Goal: Task Accomplishment & Management: Manage account settings

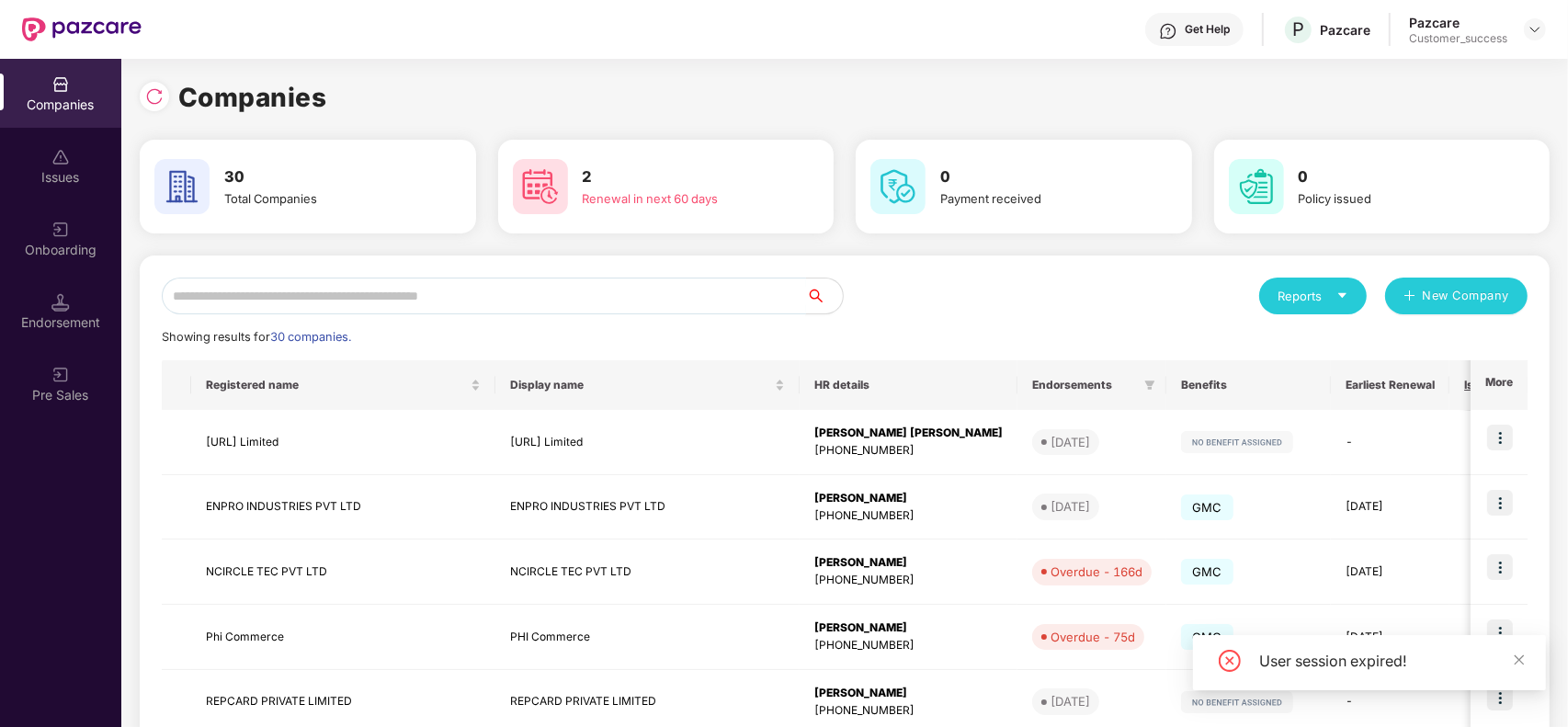
click at [462, 292] on input "text" at bounding box center [484, 296] width 644 height 37
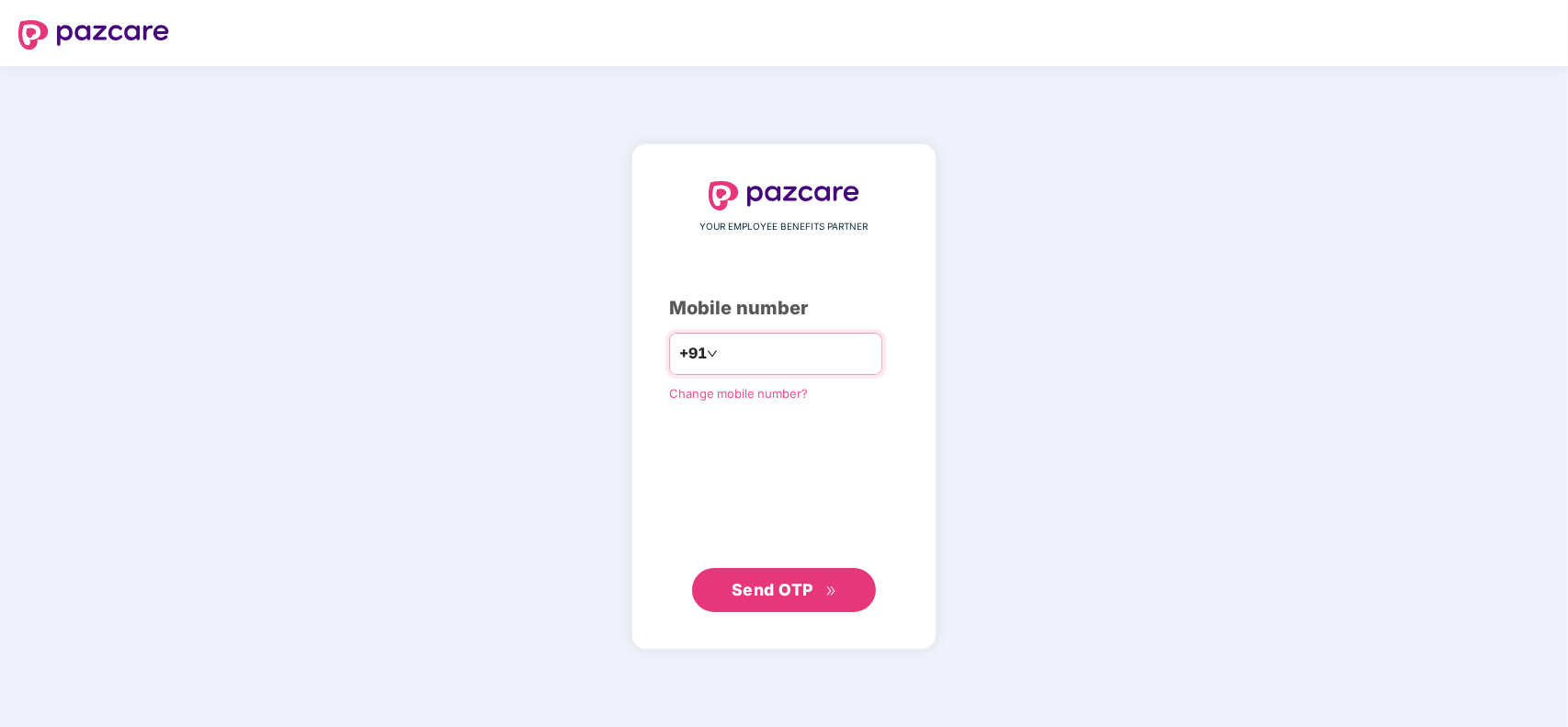
click at [791, 344] on input "number" at bounding box center [797, 354] width 150 height 30
type input "**********"
click at [784, 577] on button "Send OTP" at bounding box center [784, 590] width 184 height 45
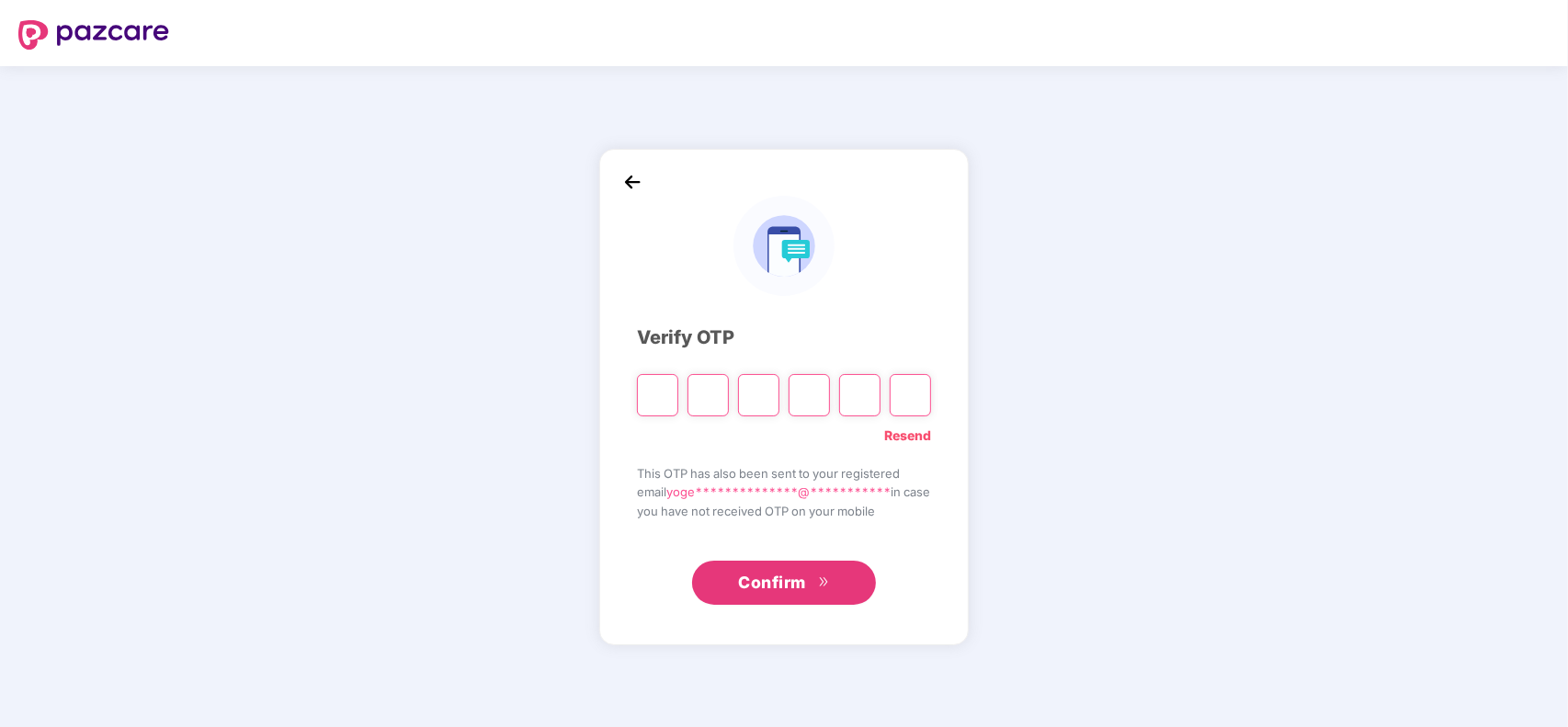
type input "*"
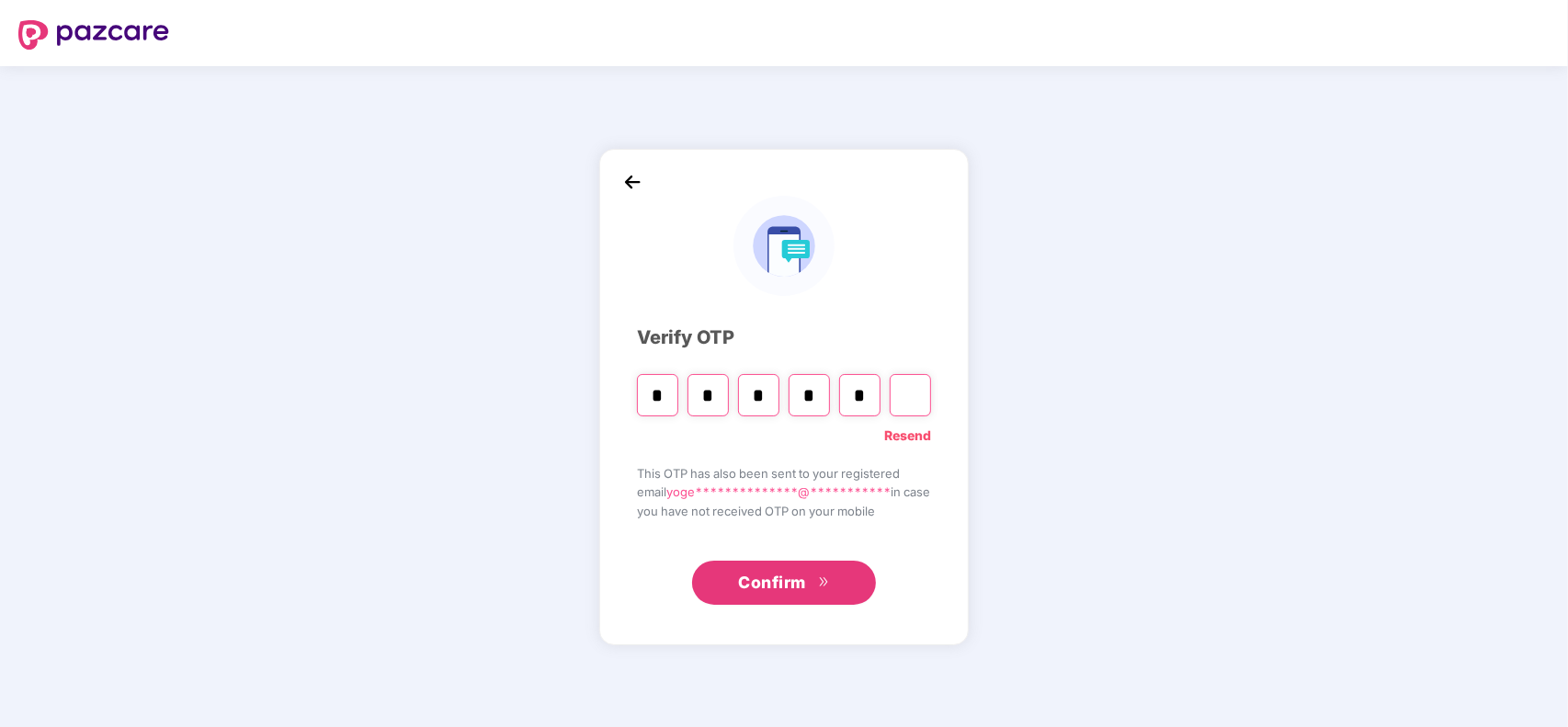
type input "*"
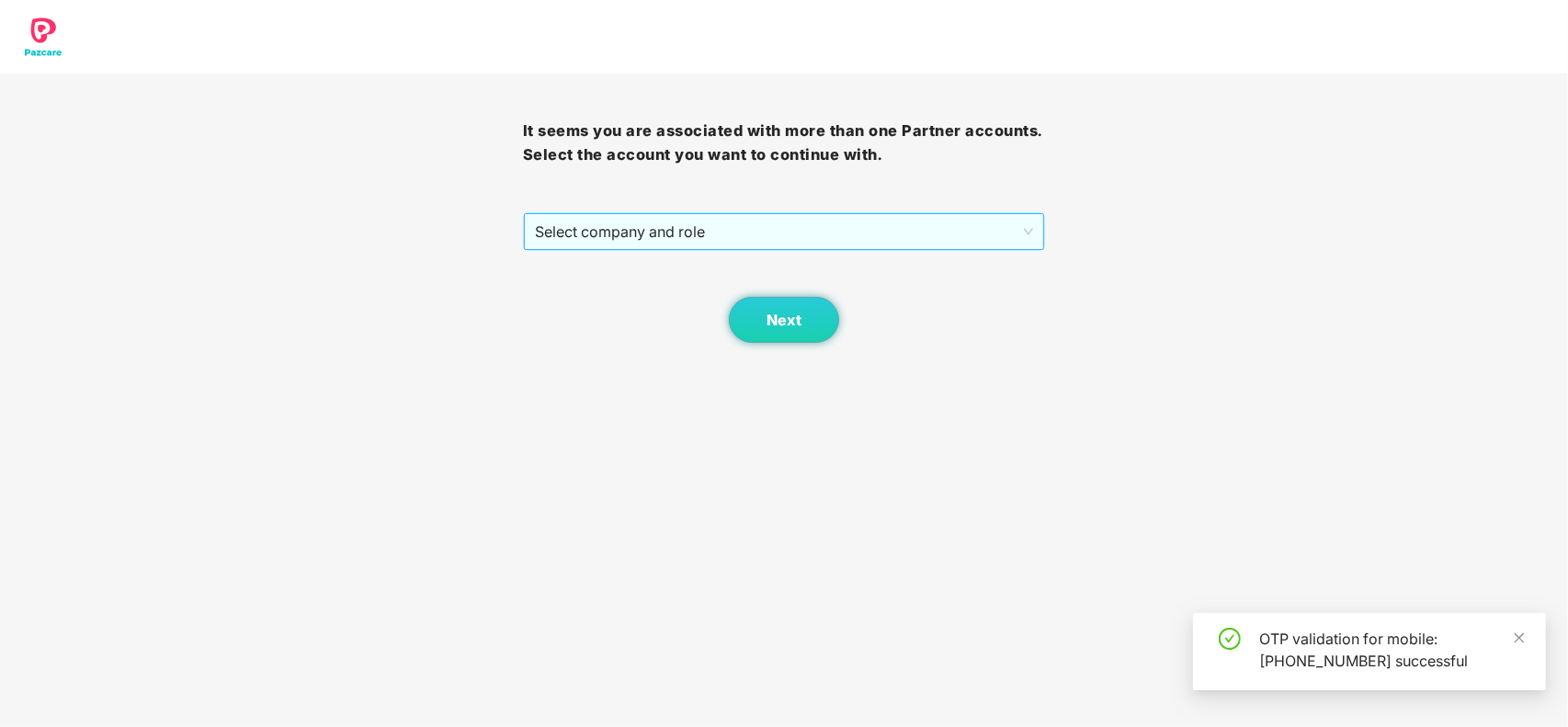
click at [648, 231] on span "Select company and role" at bounding box center [784, 232] width 499 height 35
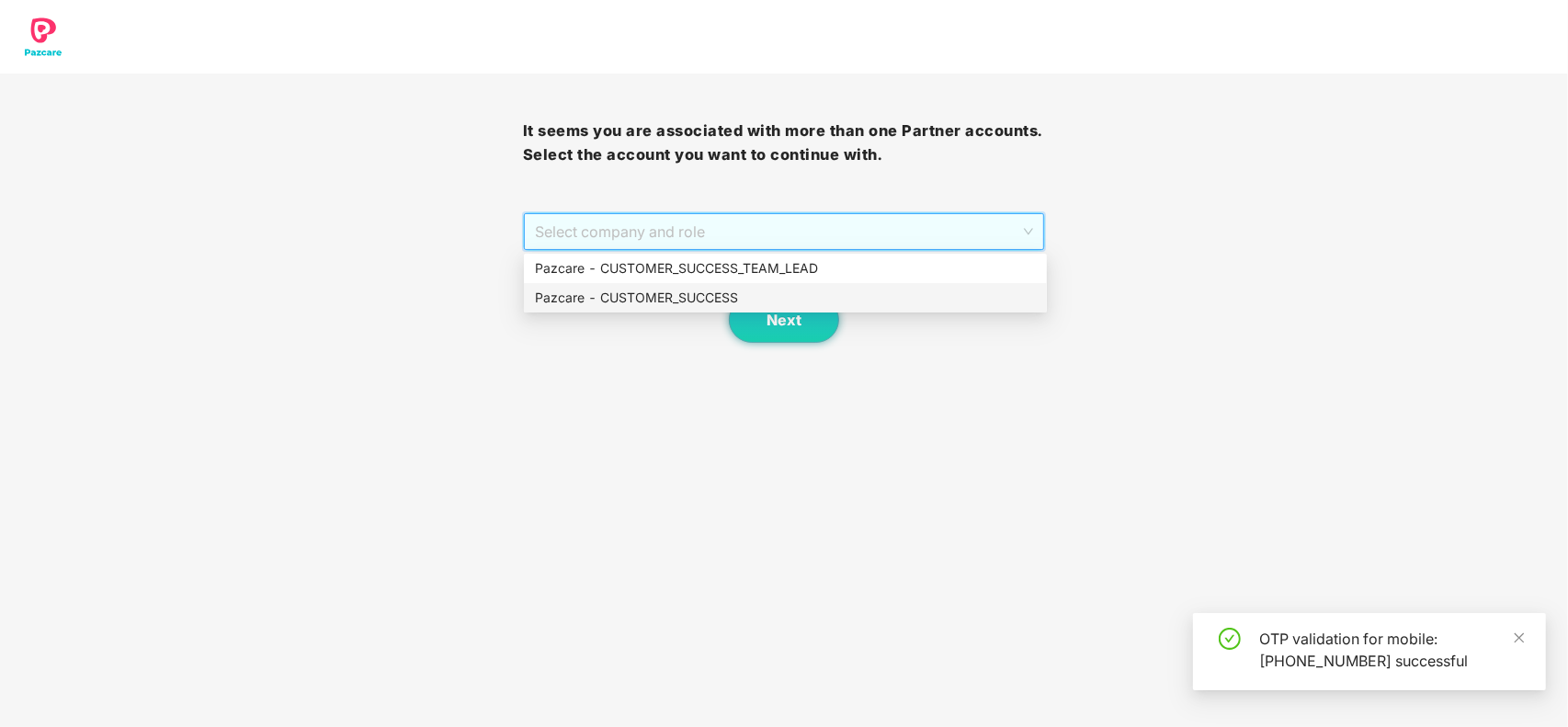
click at [645, 295] on div "Pazcare - CUSTOMER_SUCCESS" at bounding box center [785, 298] width 501 height 20
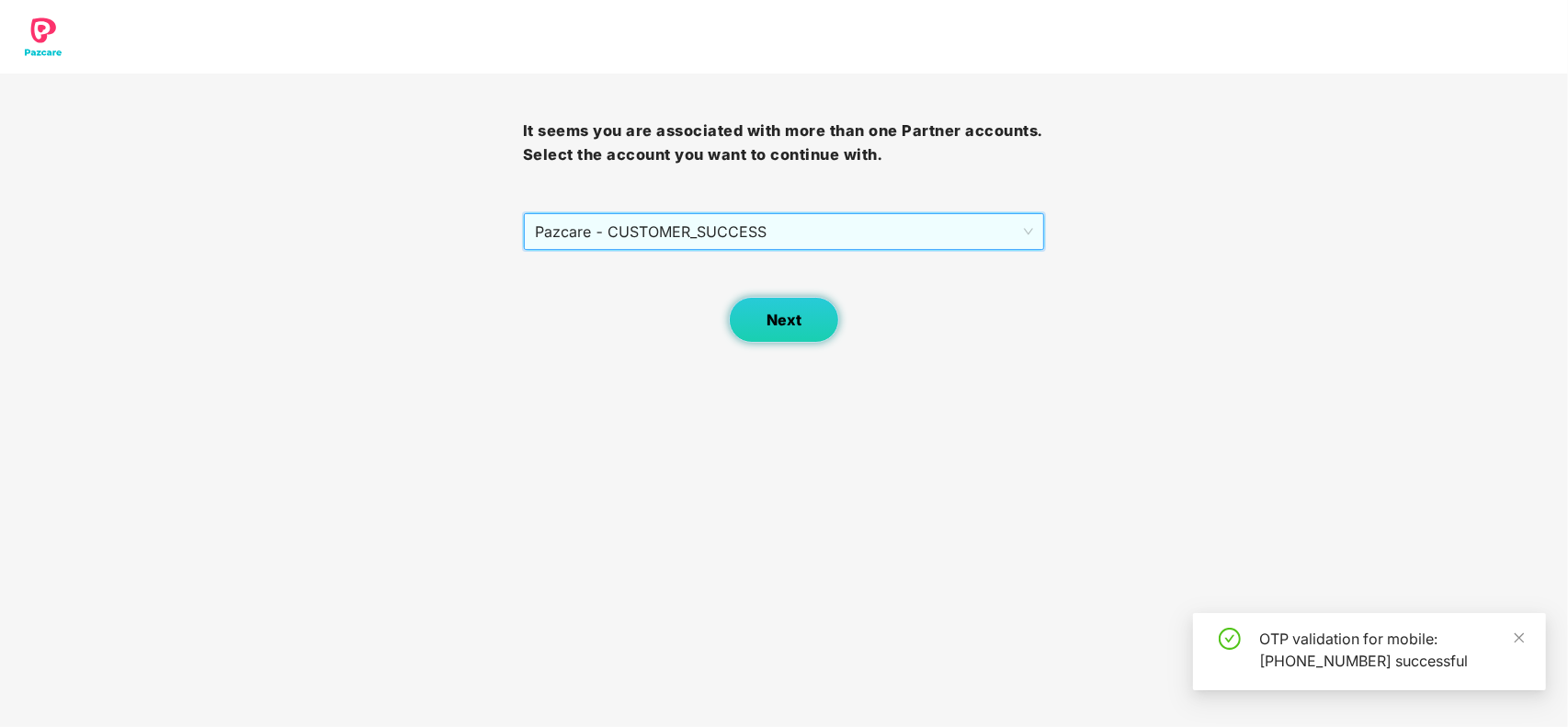
click at [787, 315] on span "Next" at bounding box center [784, 320] width 35 height 18
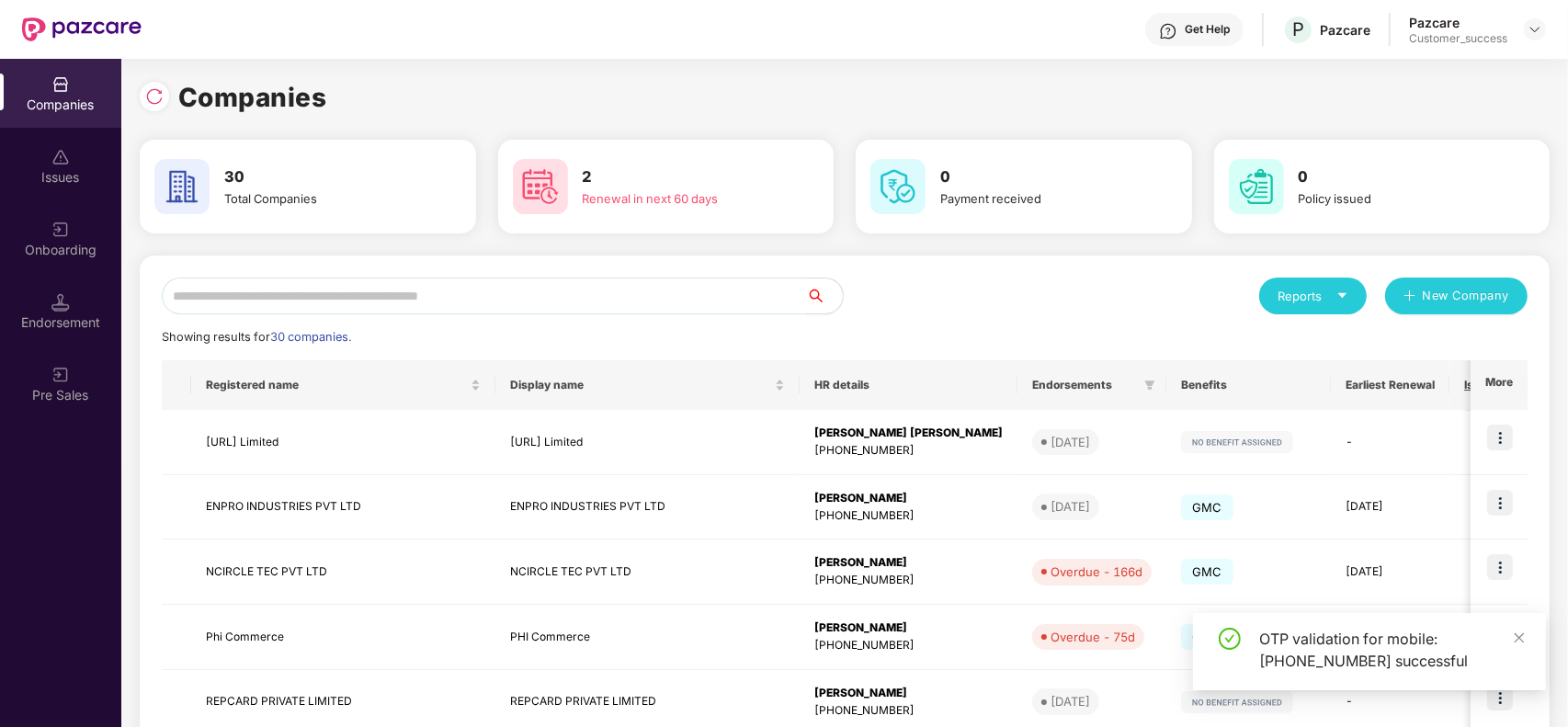
click at [335, 299] on input "text" at bounding box center [484, 296] width 644 height 37
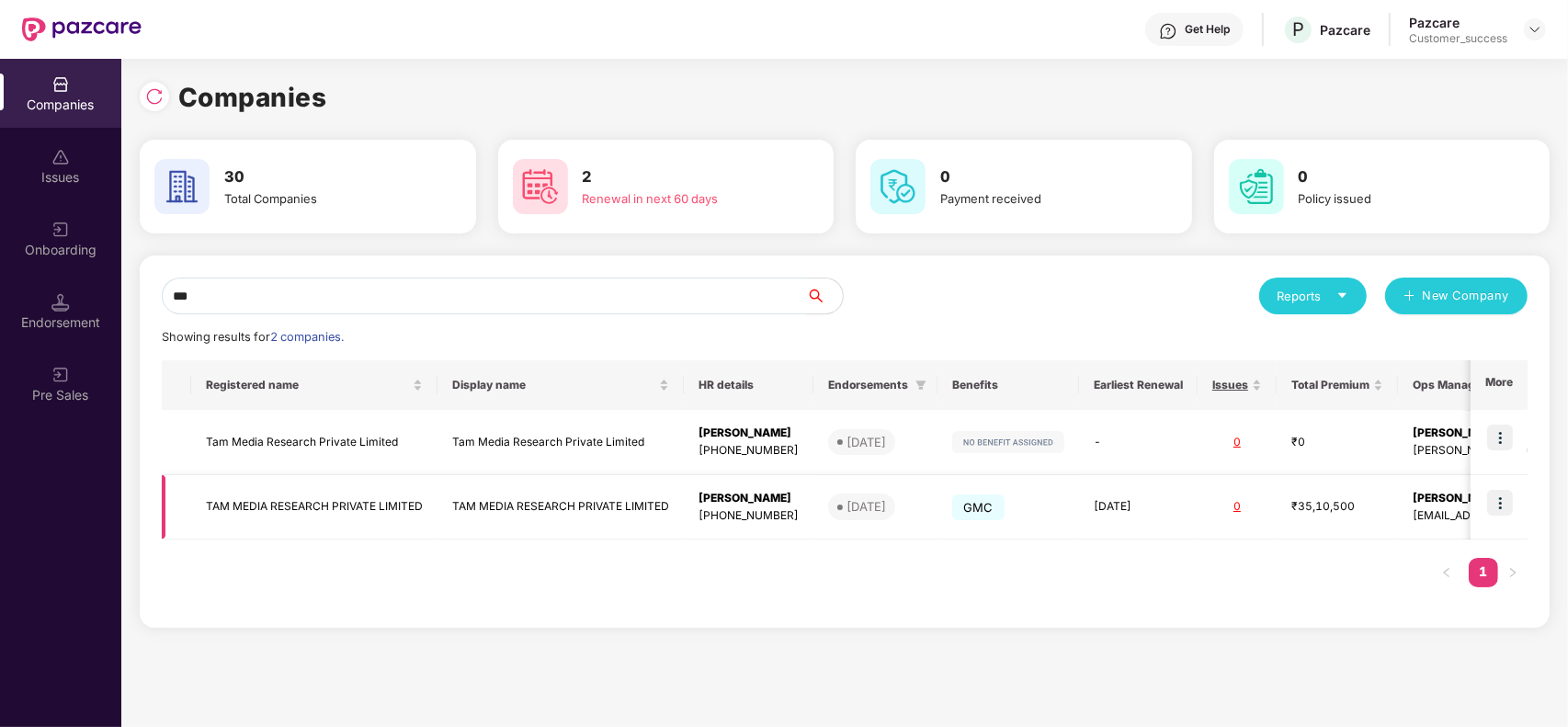
type input "***"
click at [1507, 499] on img at bounding box center [1500, 503] width 26 height 26
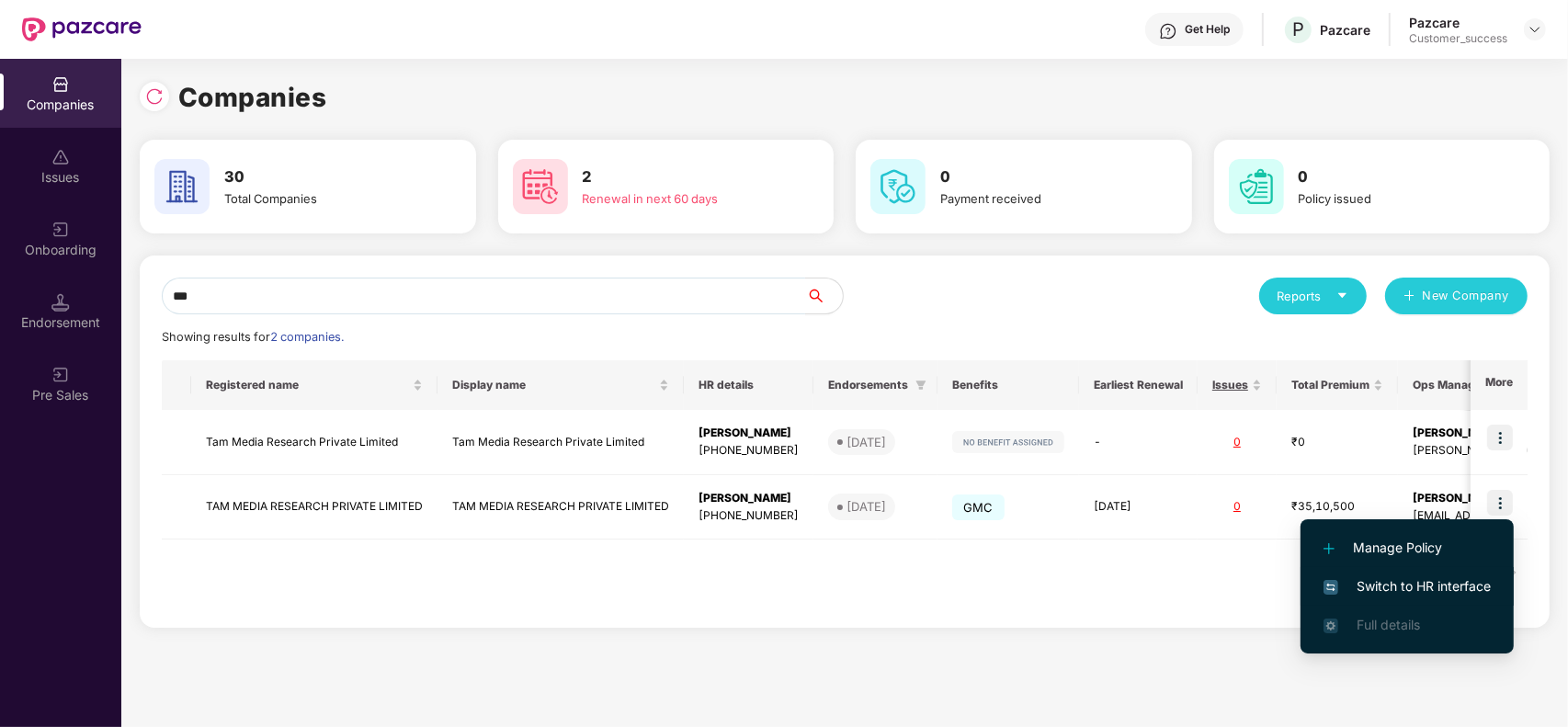
click at [1409, 590] on span "Switch to HR interface" at bounding box center [1406, 587] width 167 height 20
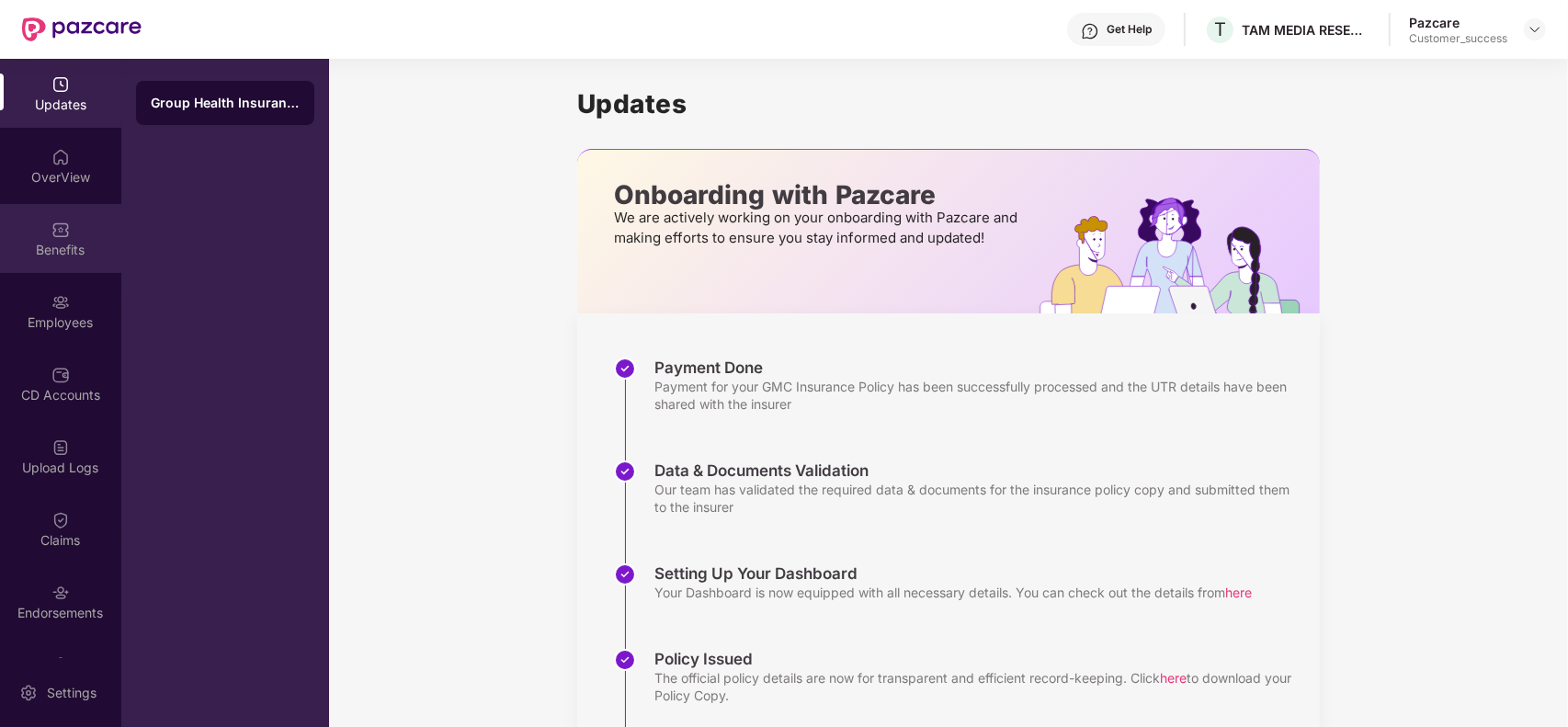
click at [66, 241] on div "Benefits" at bounding box center [60, 250] width 122 height 19
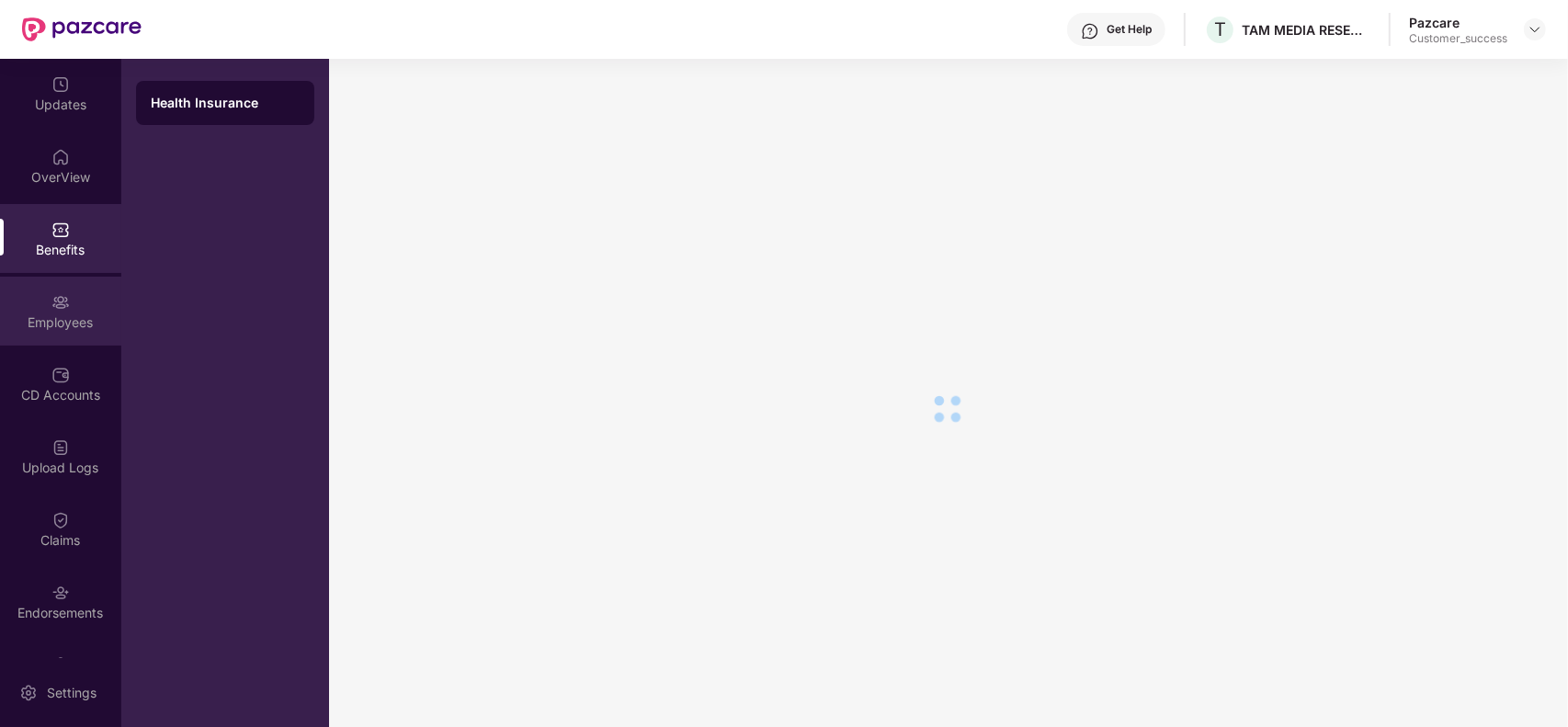
click at [50, 321] on div "Employees" at bounding box center [60, 323] width 122 height 19
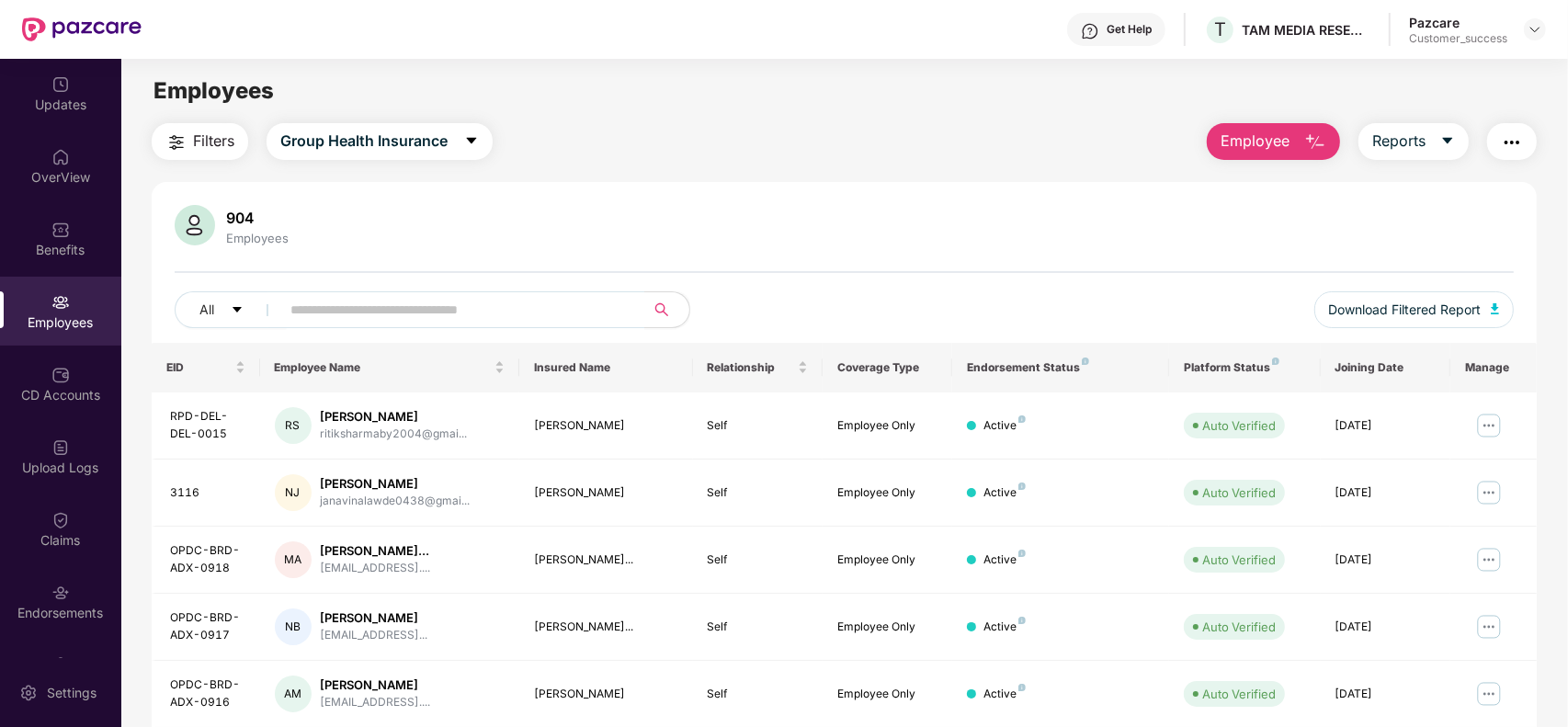
click at [1282, 151] on span "Employee" at bounding box center [1255, 141] width 69 height 23
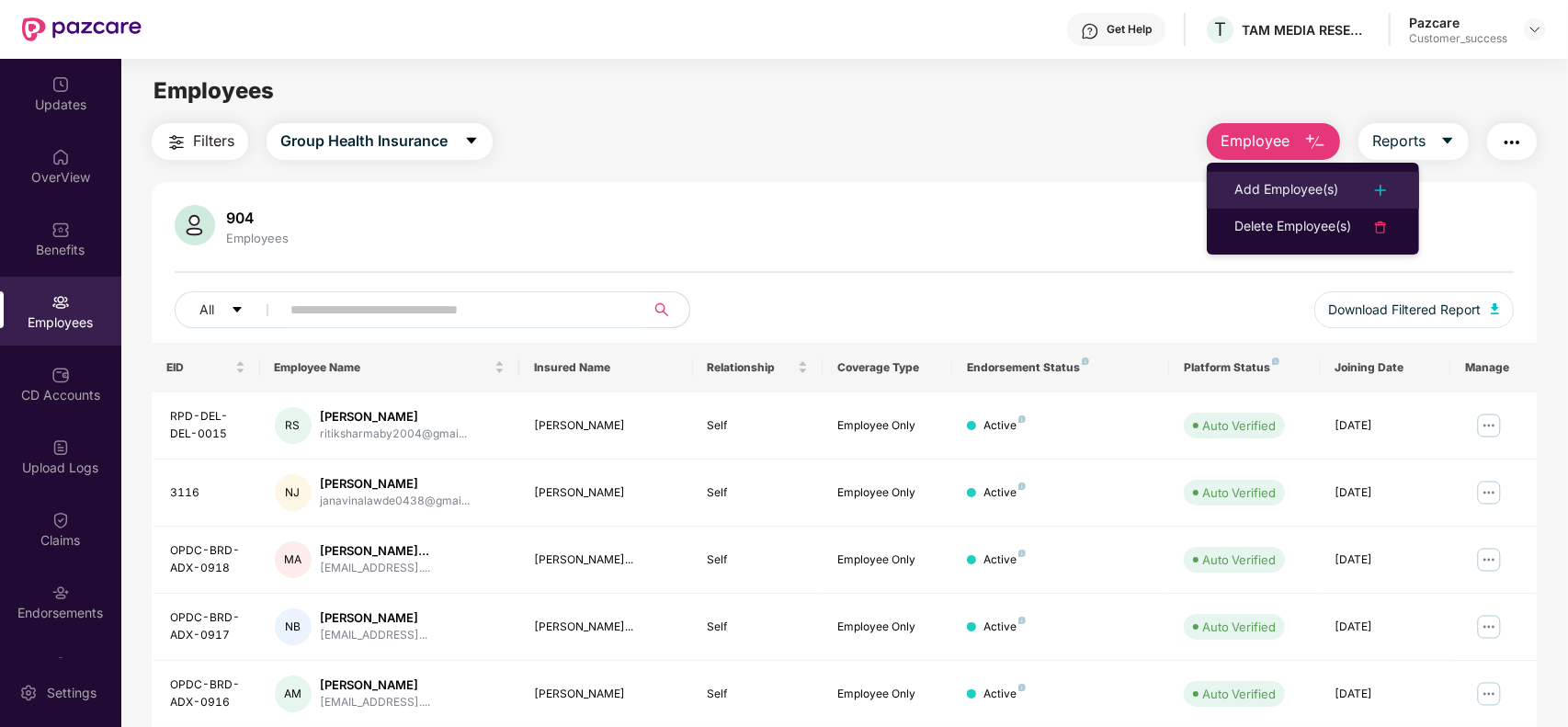
click at [1287, 182] on div "Add Employee(s)" at bounding box center [1286, 190] width 104 height 22
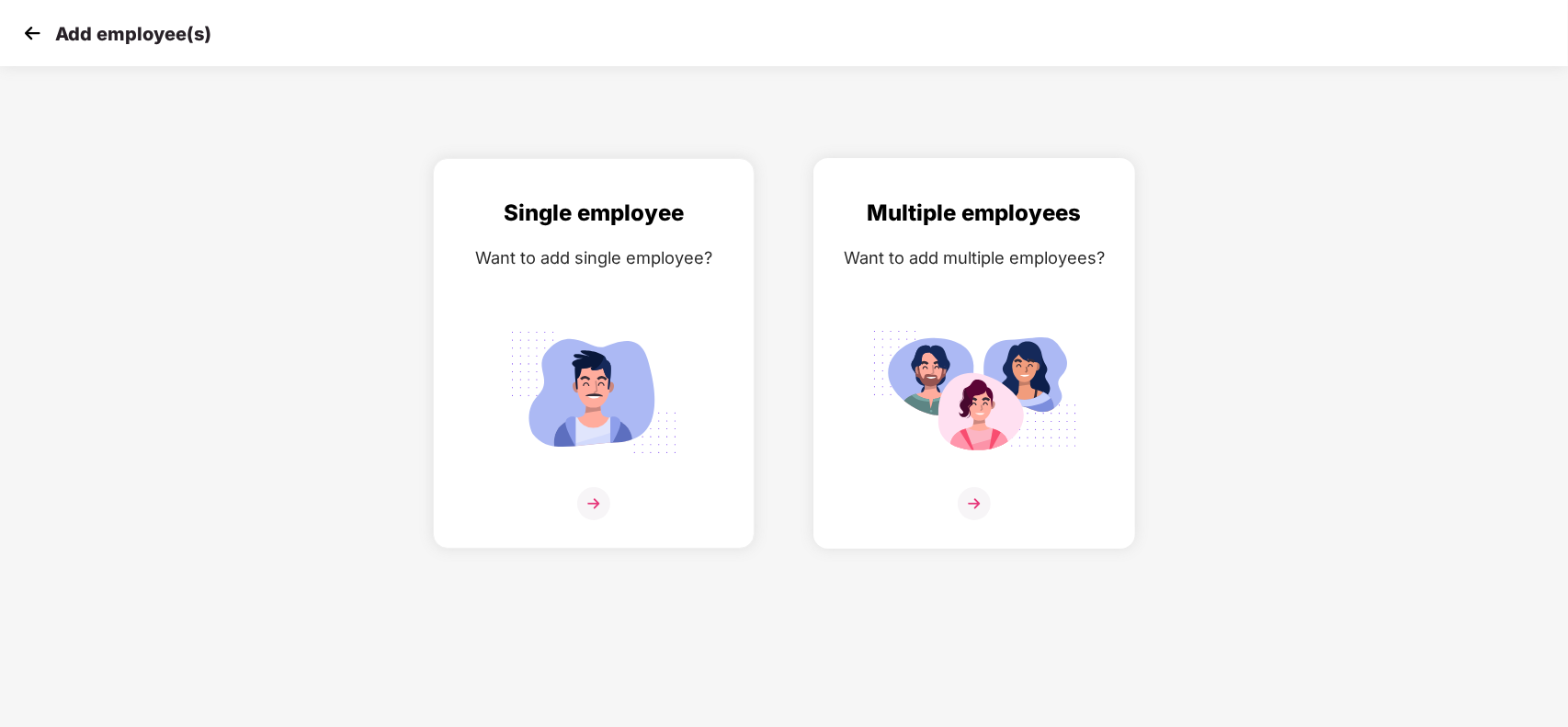
click at [952, 486] on div "Multiple employees Want to add multiple employees?" at bounding box center [974, 370] width 283 height 347
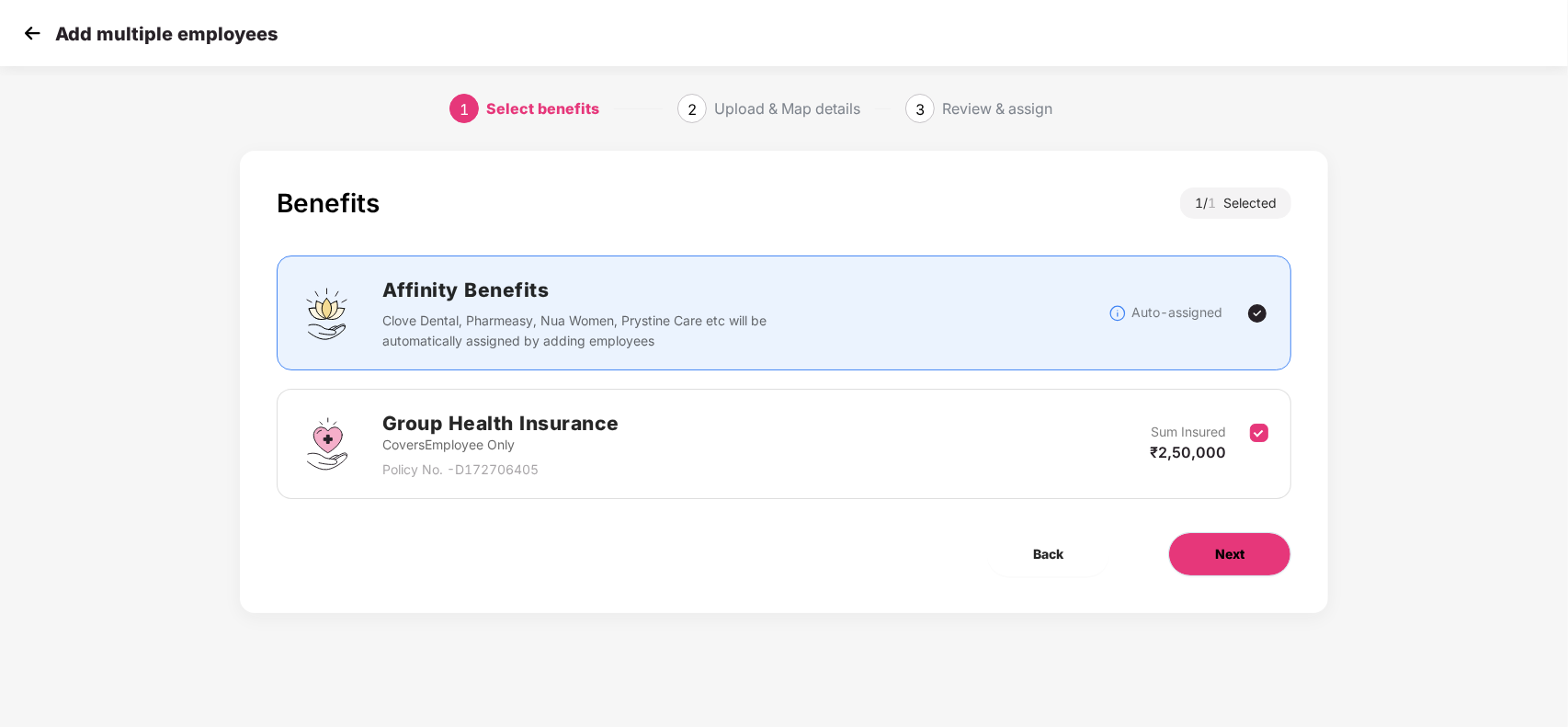
click at [1211, 547] on button "Next" at bounding box center [1229, 554] width 123 height 45
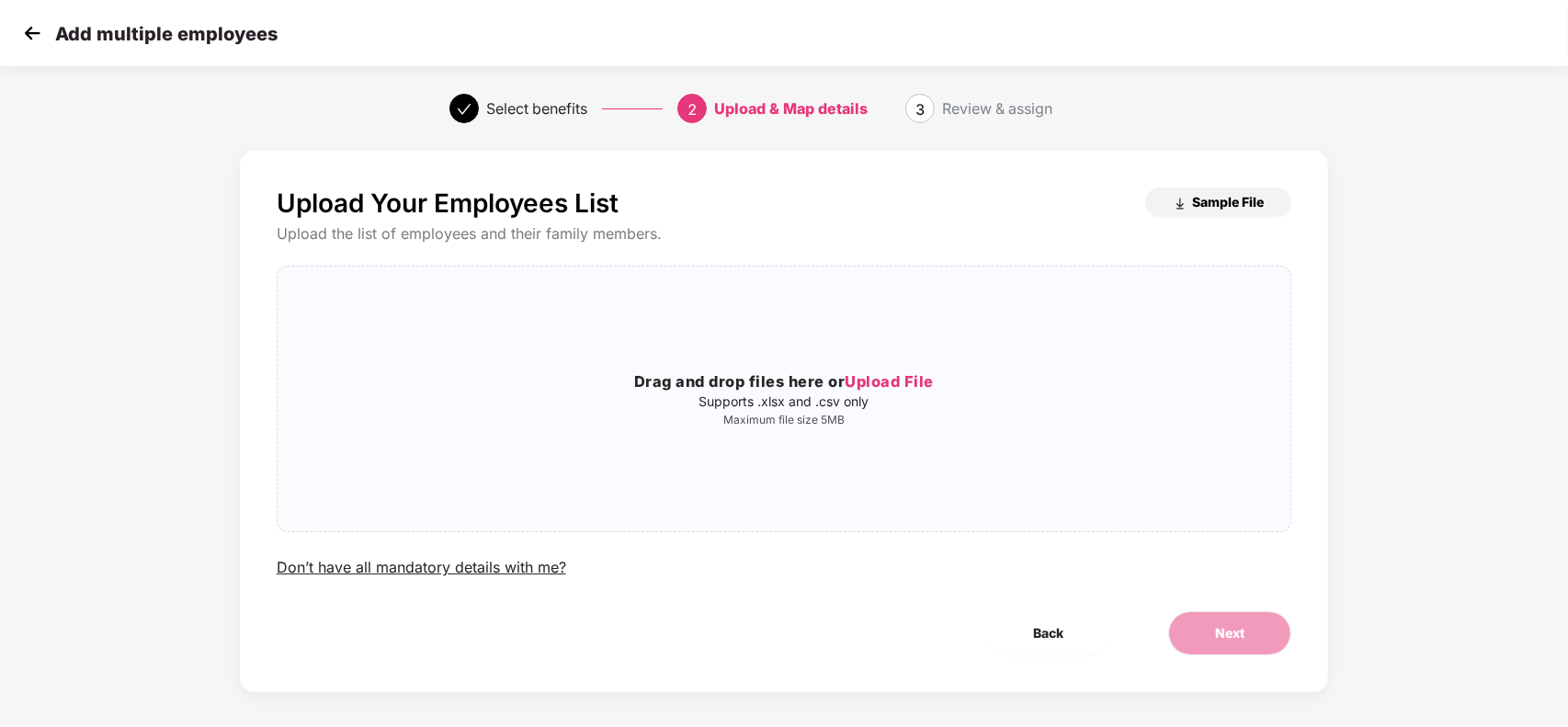
click at [1224, 205] on span "Sample File" at bounding box center [1227, 201] width 71 height 18
click at [29, 40] on img at bounding box center [32, 33] width 28 height 28
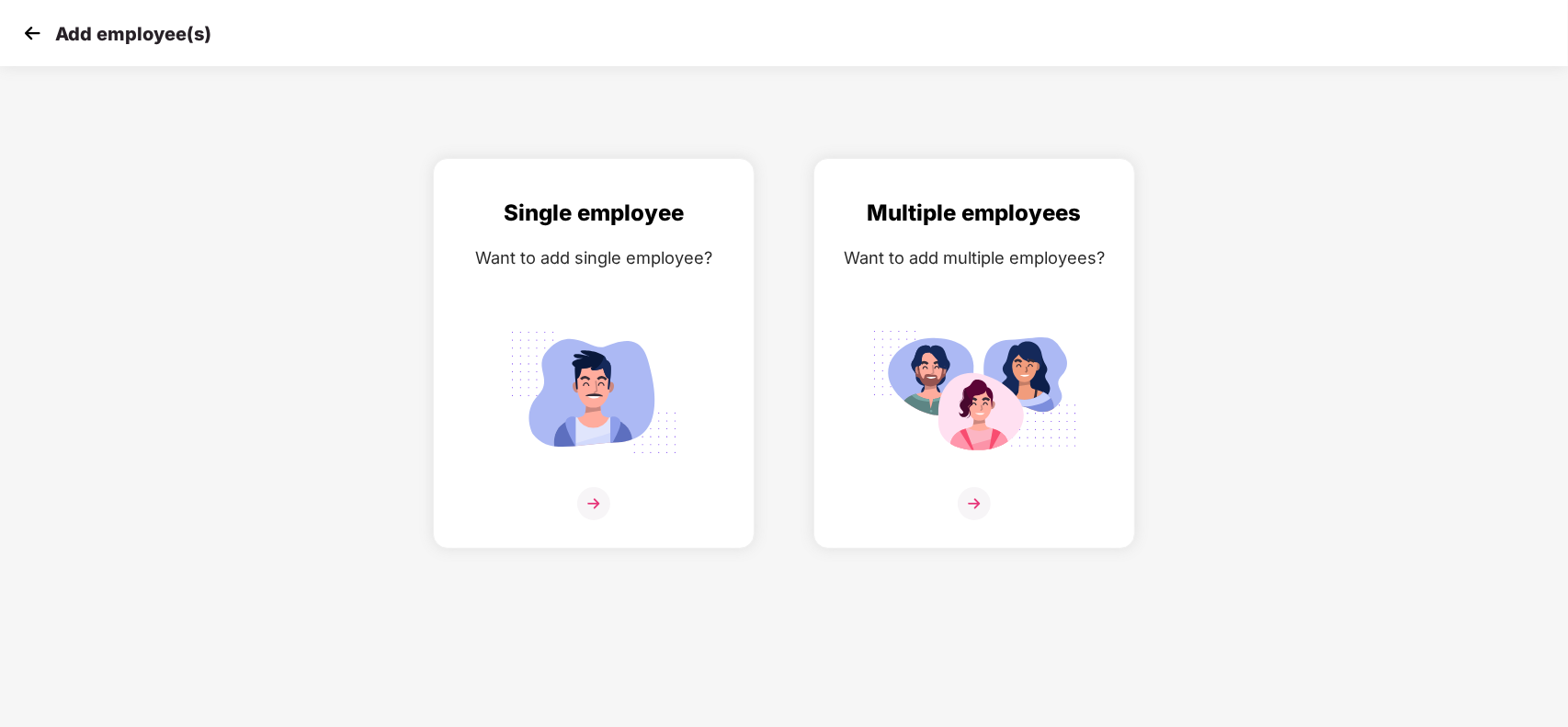
click at [23, 42] on img at bounding box center [32, 33] width 28 height 28
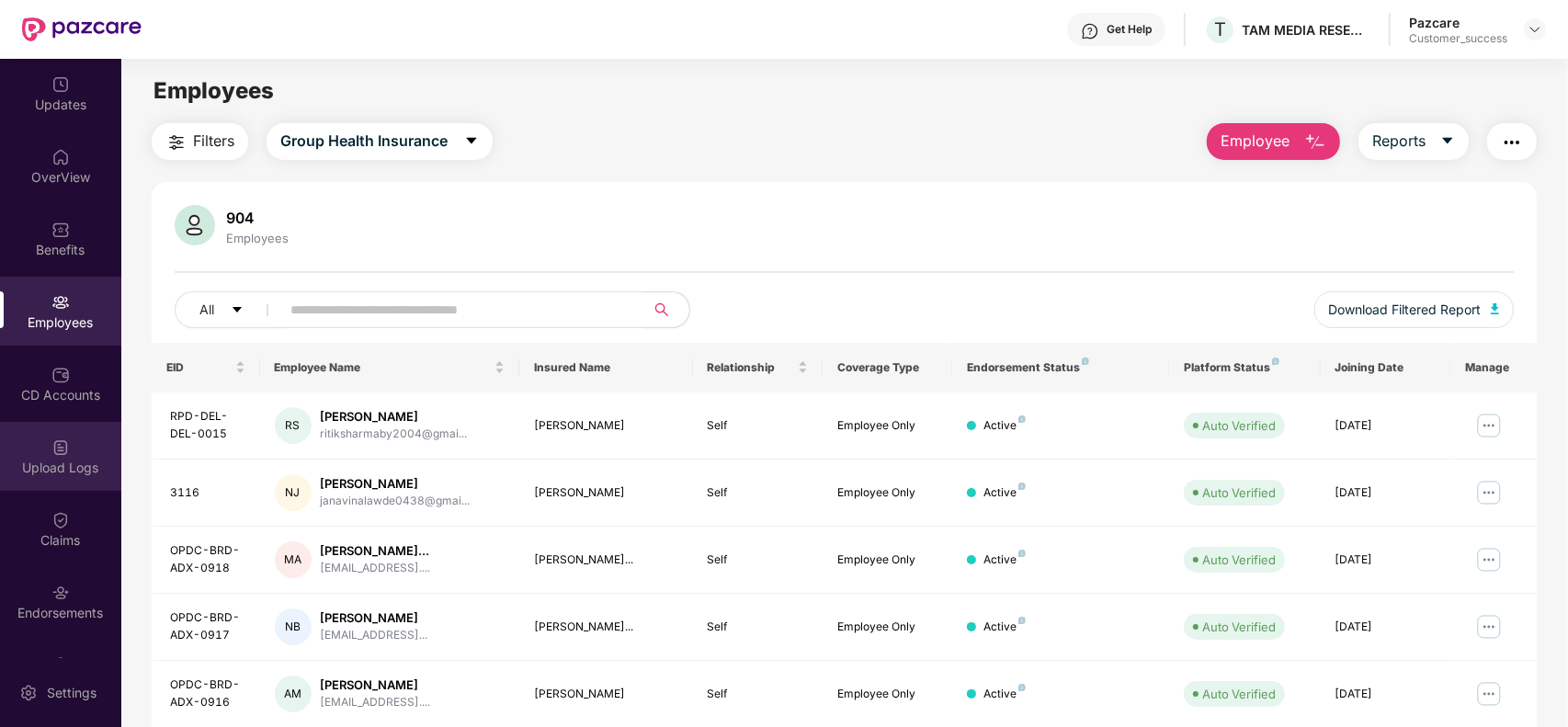
click at [70, 455] on div "Upload Logs" at bounding box center [60, 456] width 122 height 69
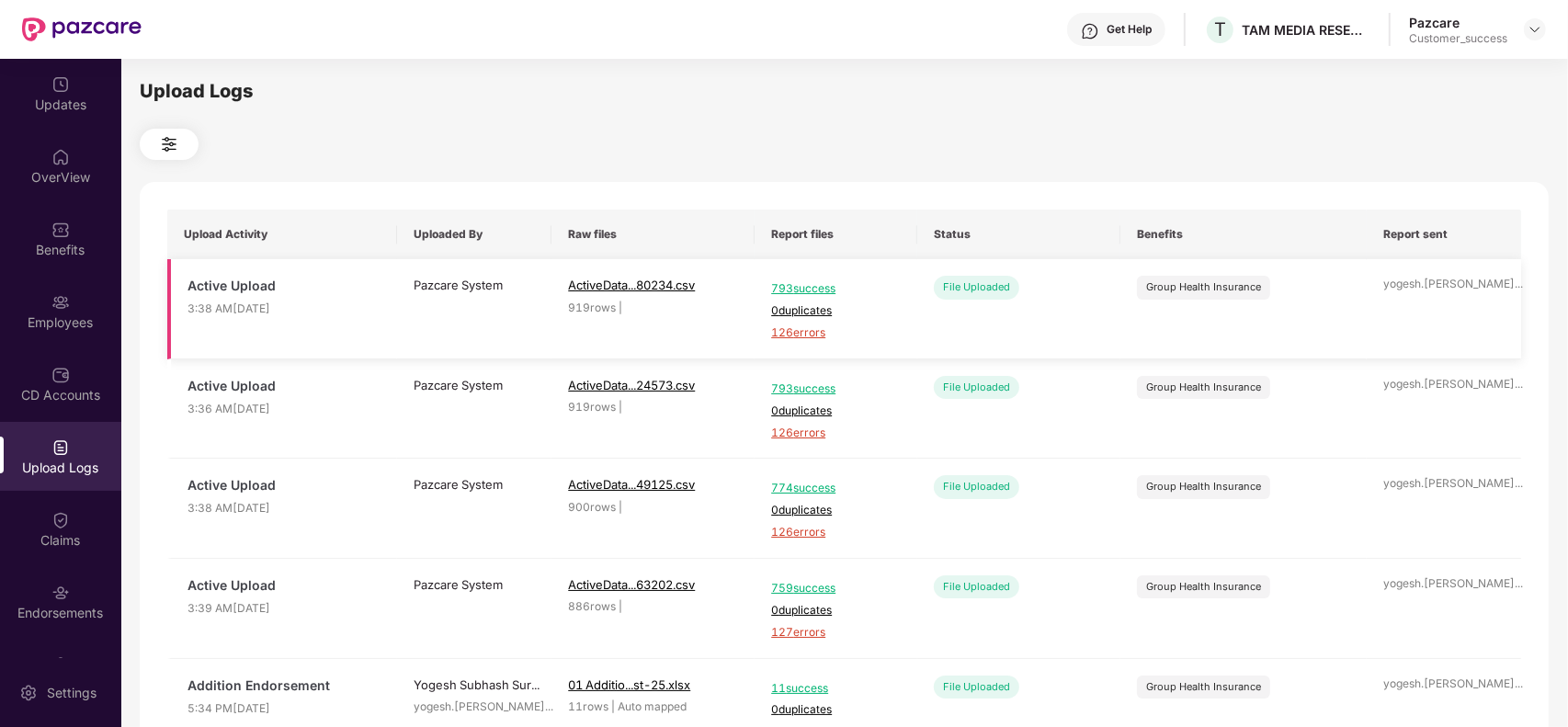
click at [805, 331] on span "126 errors" at bounding box center [836, 332] width 130 height 18
click at [76, 300] on div "Employees" at bounding box center [60, 311] width 122 height 69
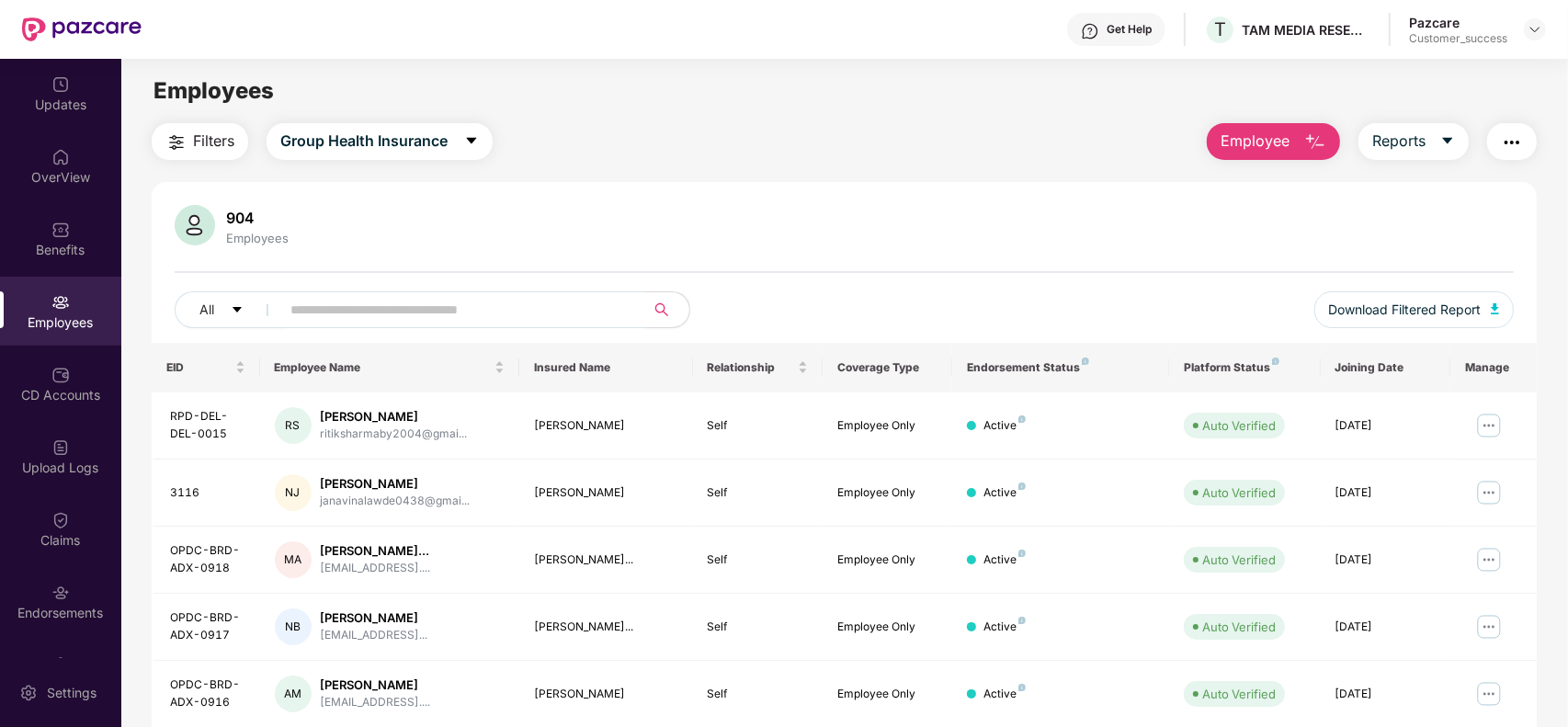
click at [332, 314] on input "text" at bounding box center [455, 310] width 330 height 28
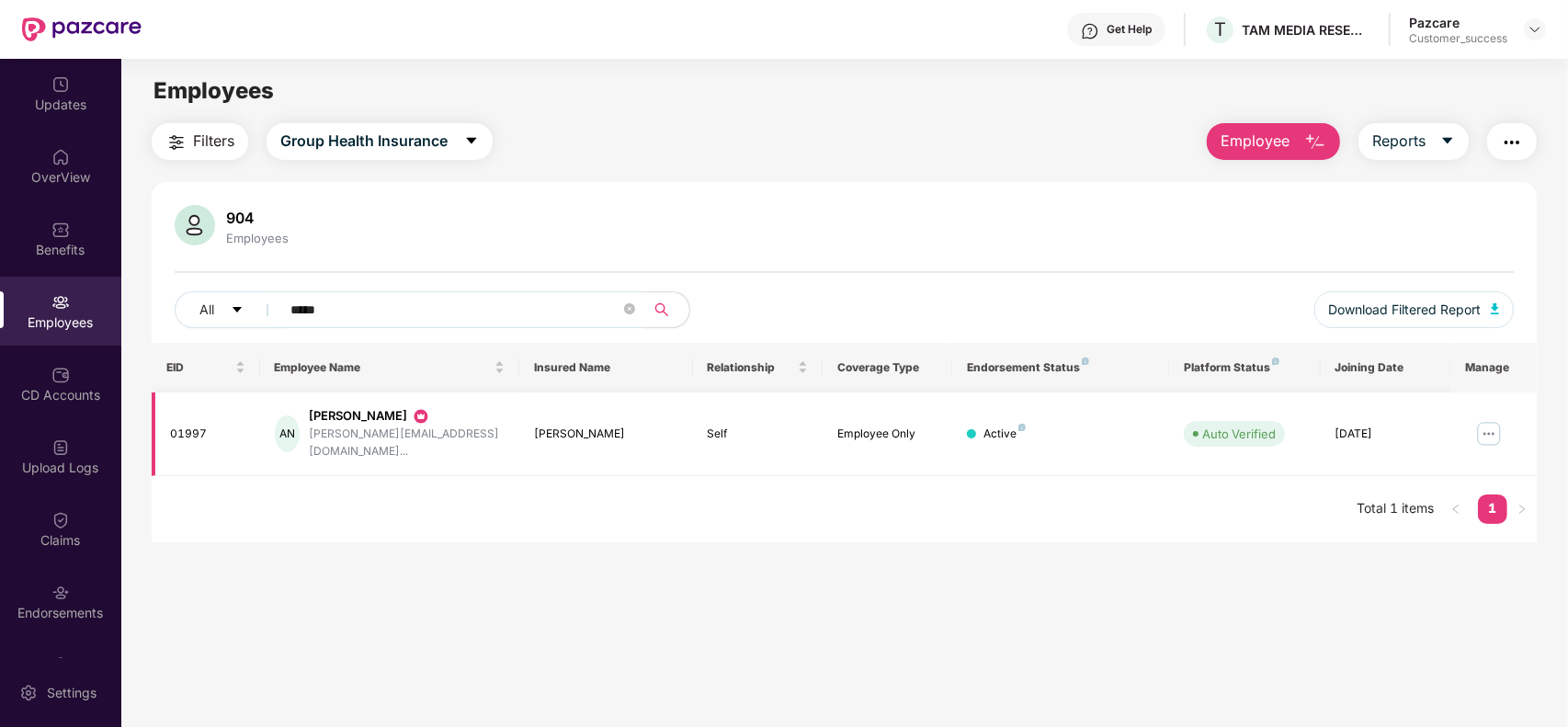
type input "*****"
click at [1486, 428] on img at bounding box center [1489, 434] width 30 height 30
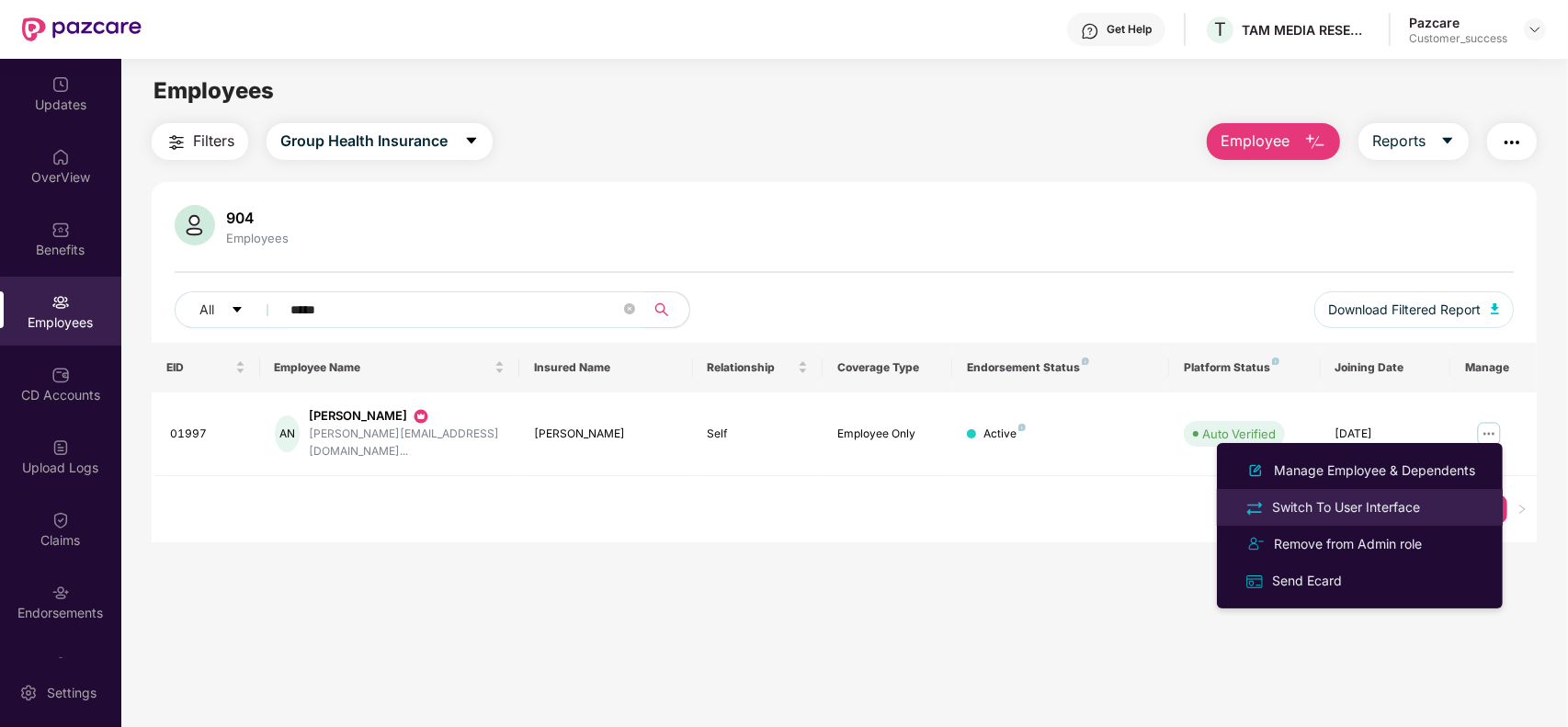
click at [1389, 510] on div "Switch To User Interface" at bounding box center [1345, 508] width 155 height 20
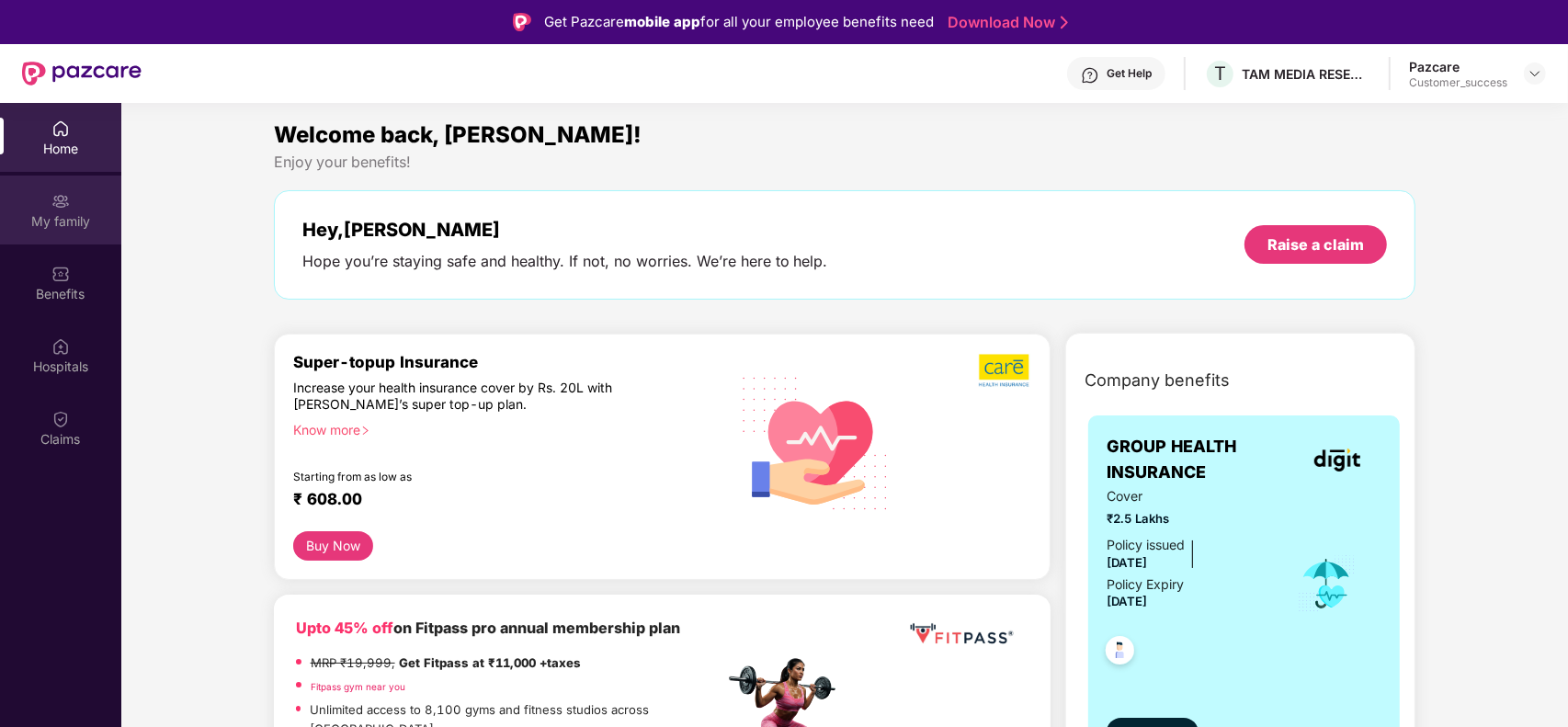
click at [84, 214] on div "My family" at bounding box center [60, 222] width 122 height 19
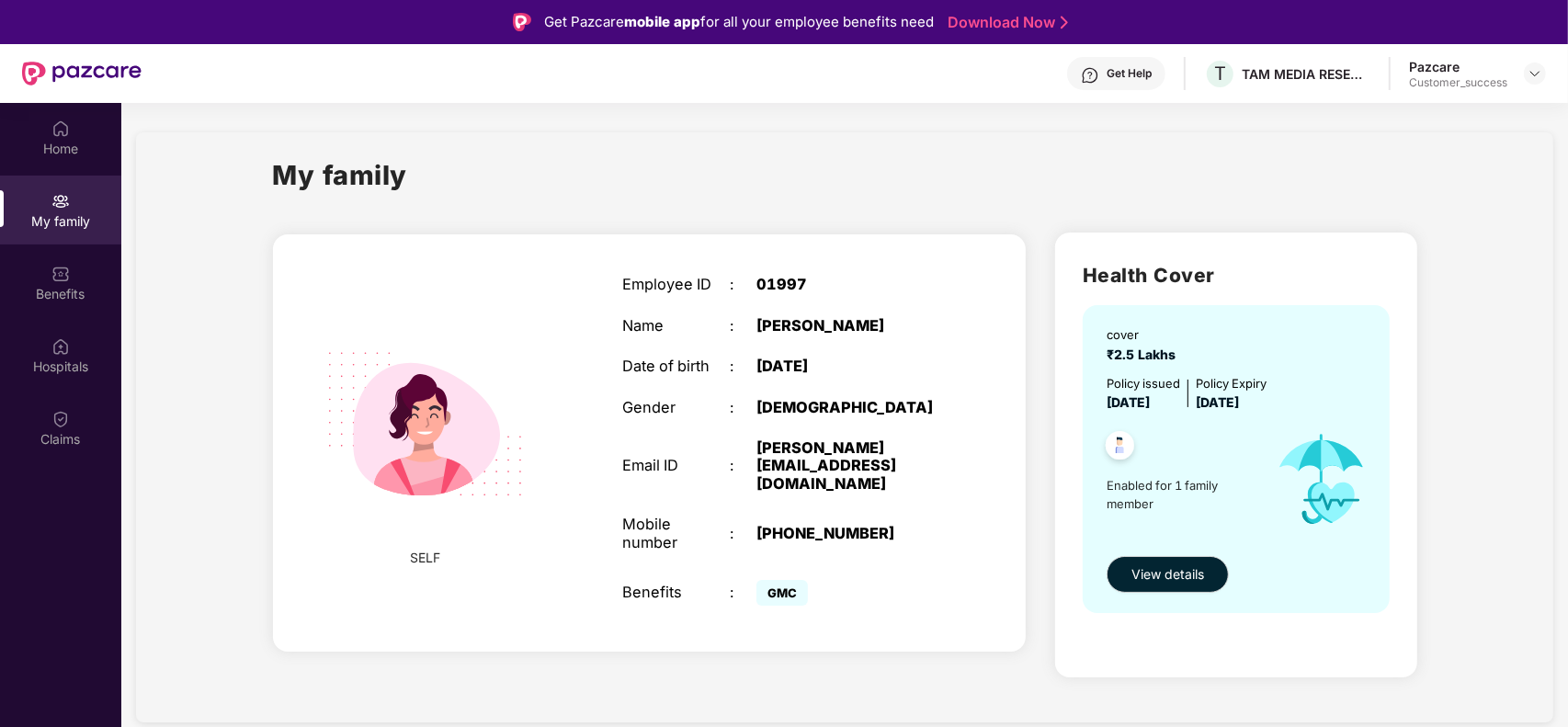
click at [839, 525] on div "+919594788281" at bounding box center [850, 533] width 188 height 18
click at [1544, 79] on div at bounding box center [1535, 73] width 22 height 22
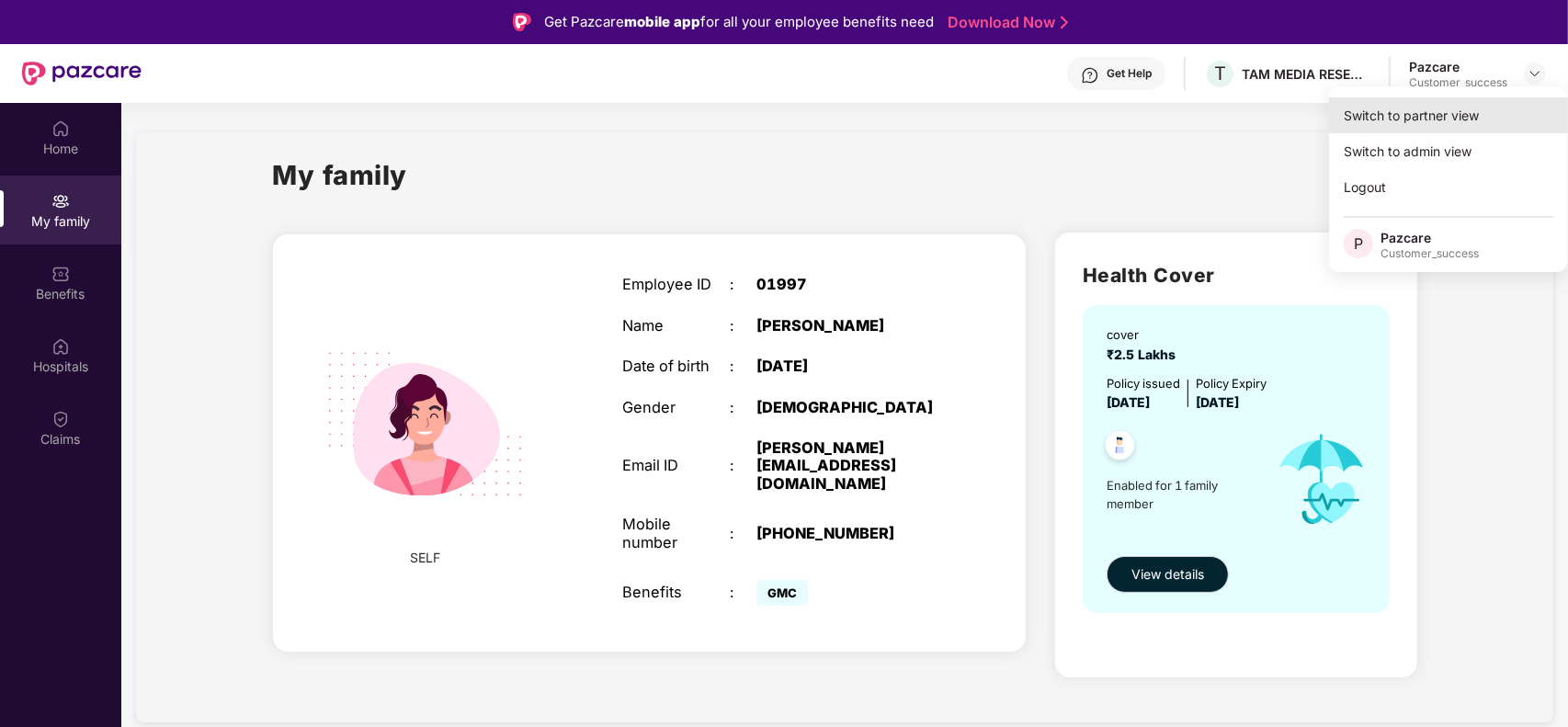
click at [1427, 115] on div "Switch to partner view" at bounding box center [1447, 115] width 239 height 36
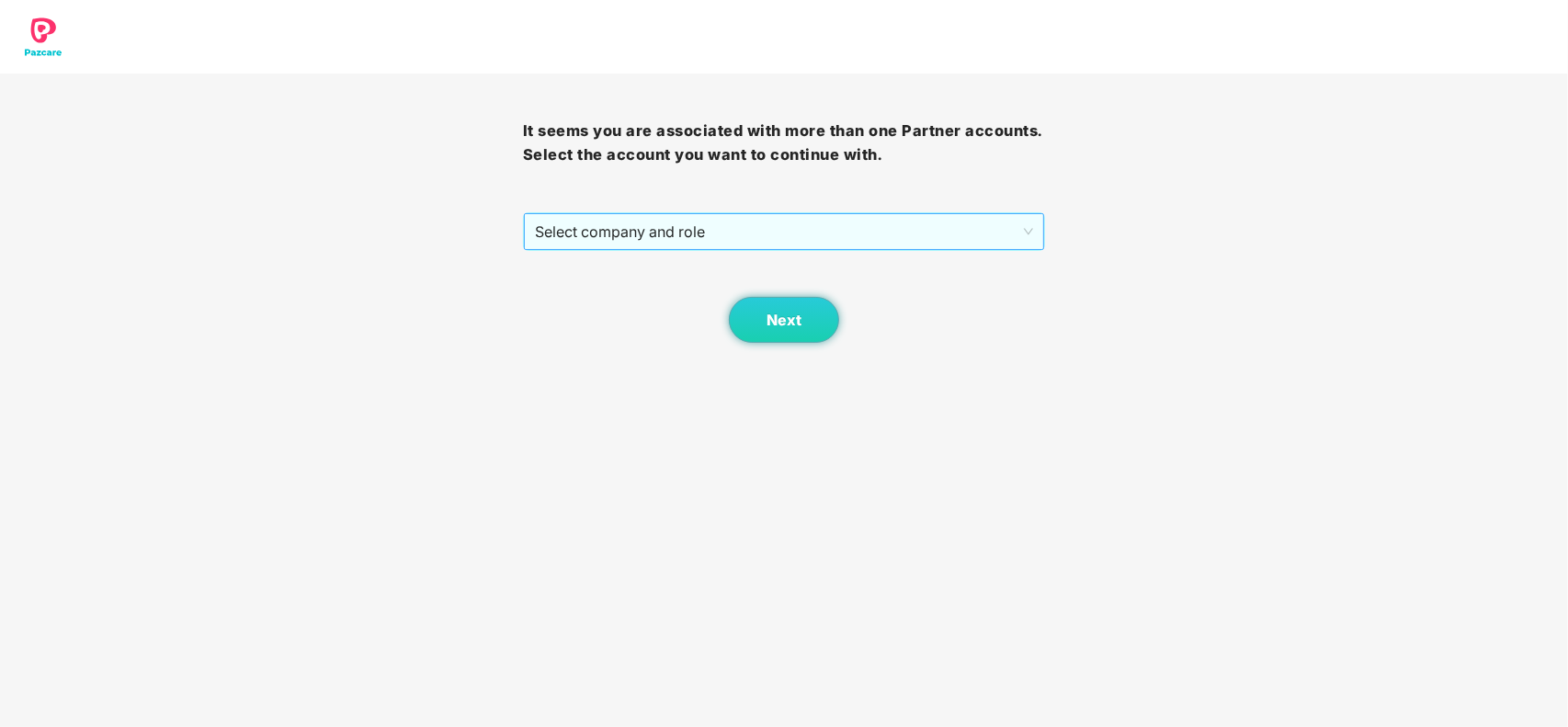
click at [634, 227] on span "Select company and role" at bounding box center [784, 232] width 499 height 35
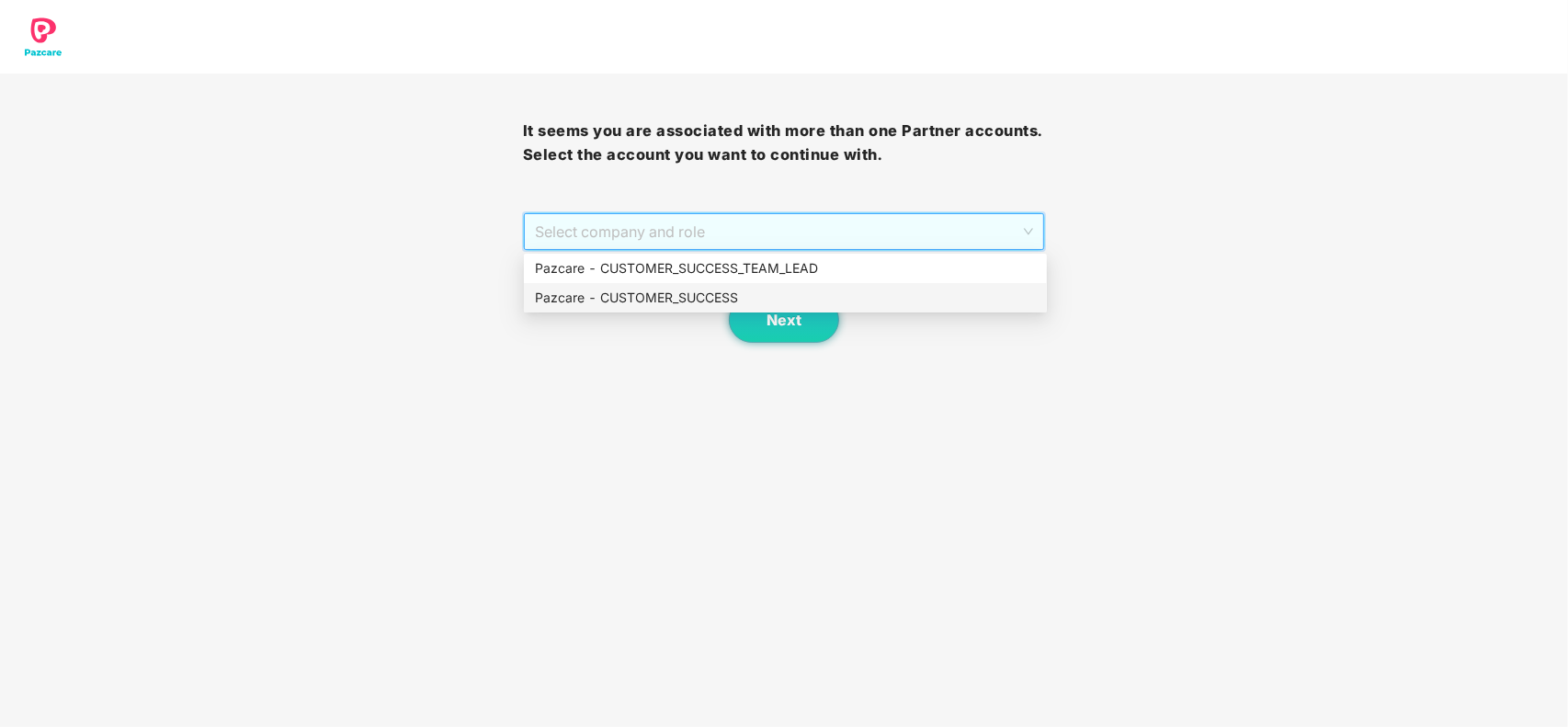
click at [632, 292] on div "Pazcare - CUSTOMER_SUCCESS" at bounding box center [785, 298] width 501 height 20
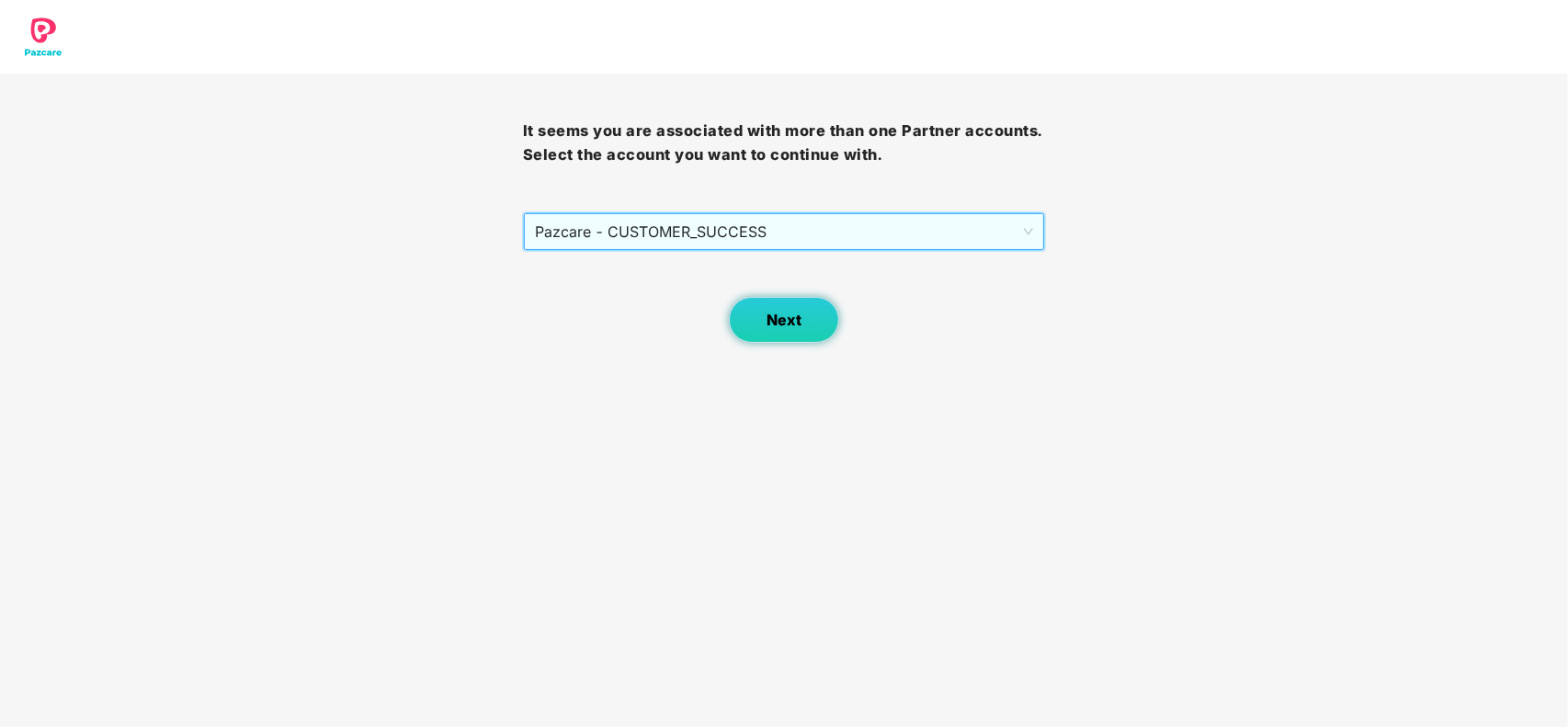
click at [768, 321] on span "Next" at bounding box center [784, 320] width 35 height 18
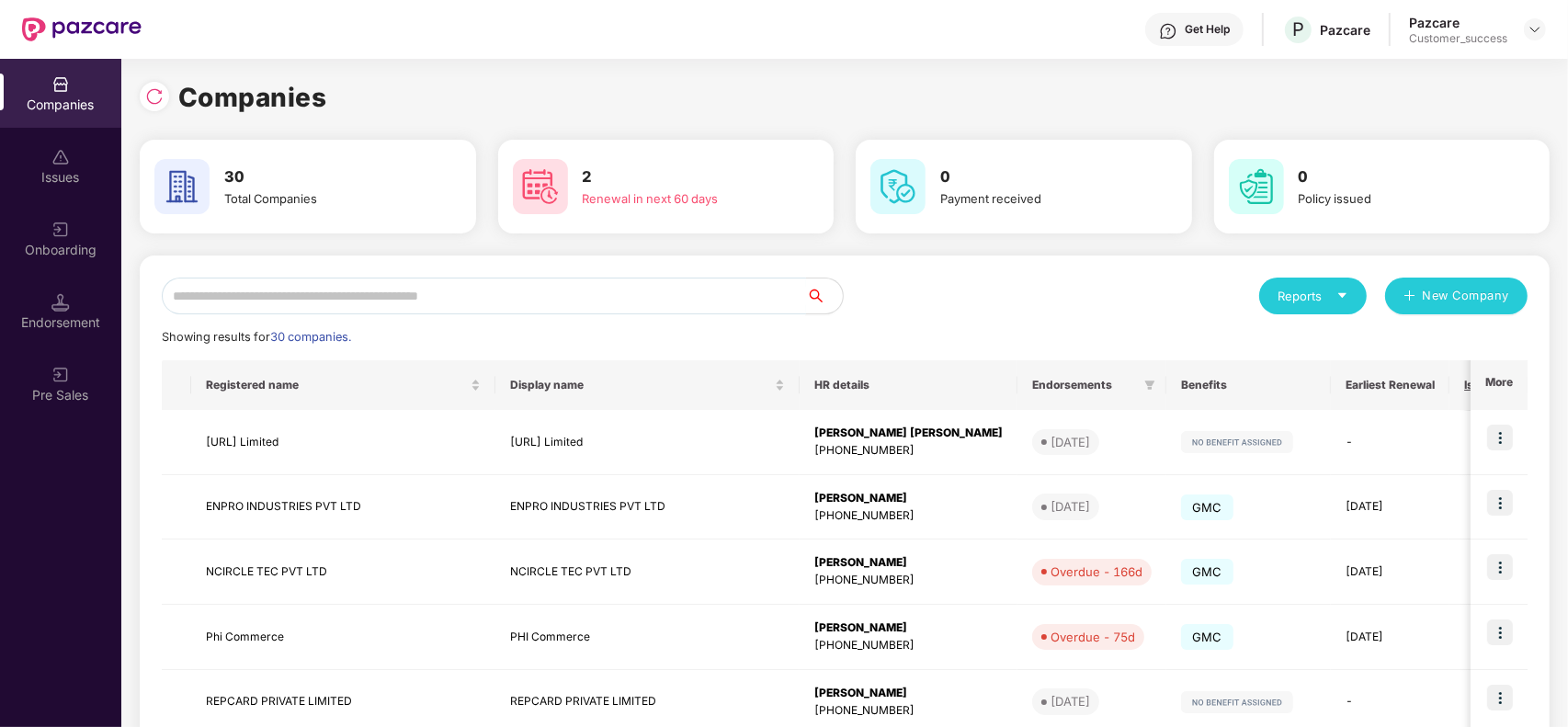
click at [428, 314] on input "text" at bounding box center [484, 296] width 644 height 37
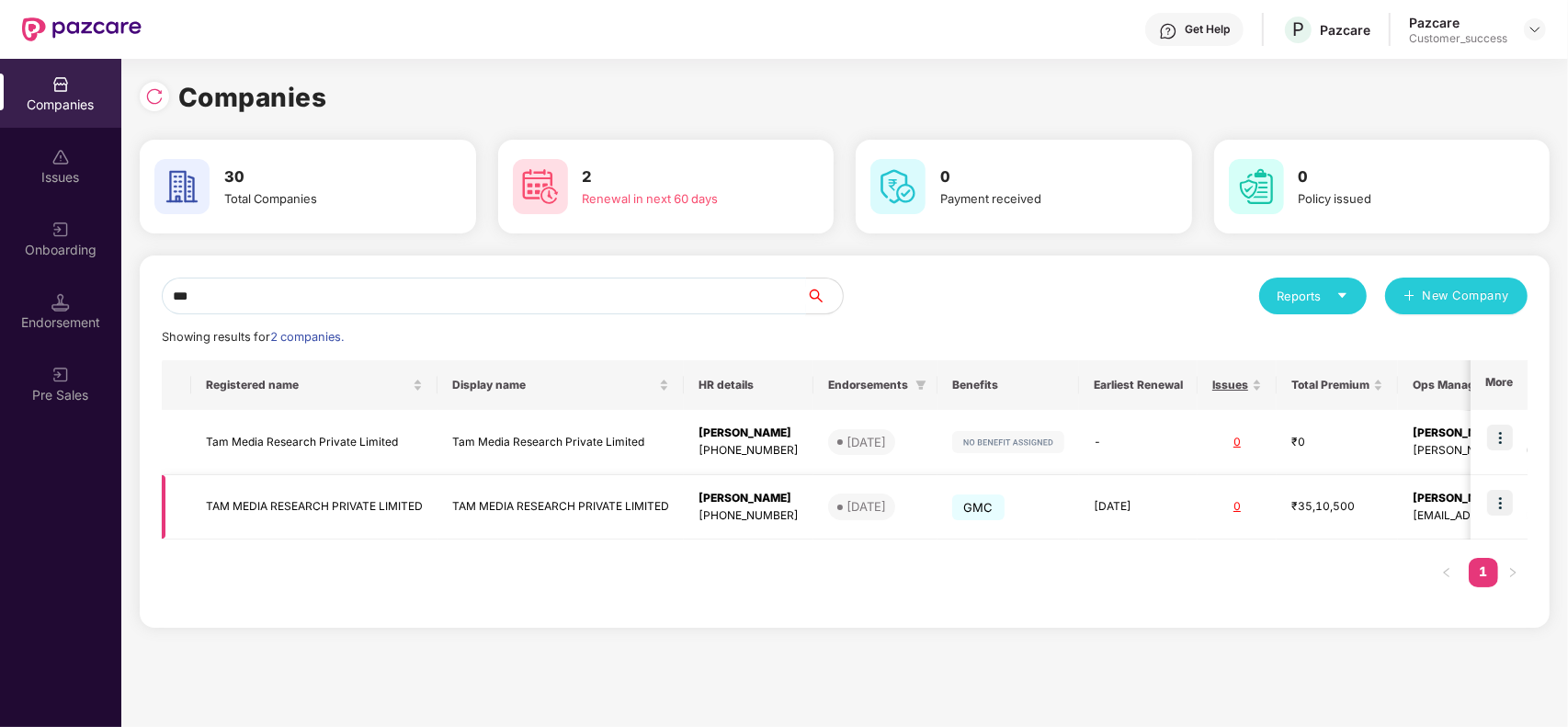
type input "***"
click at [1504, 497] on img at bounding box center [1500, 503] width 26 height 26
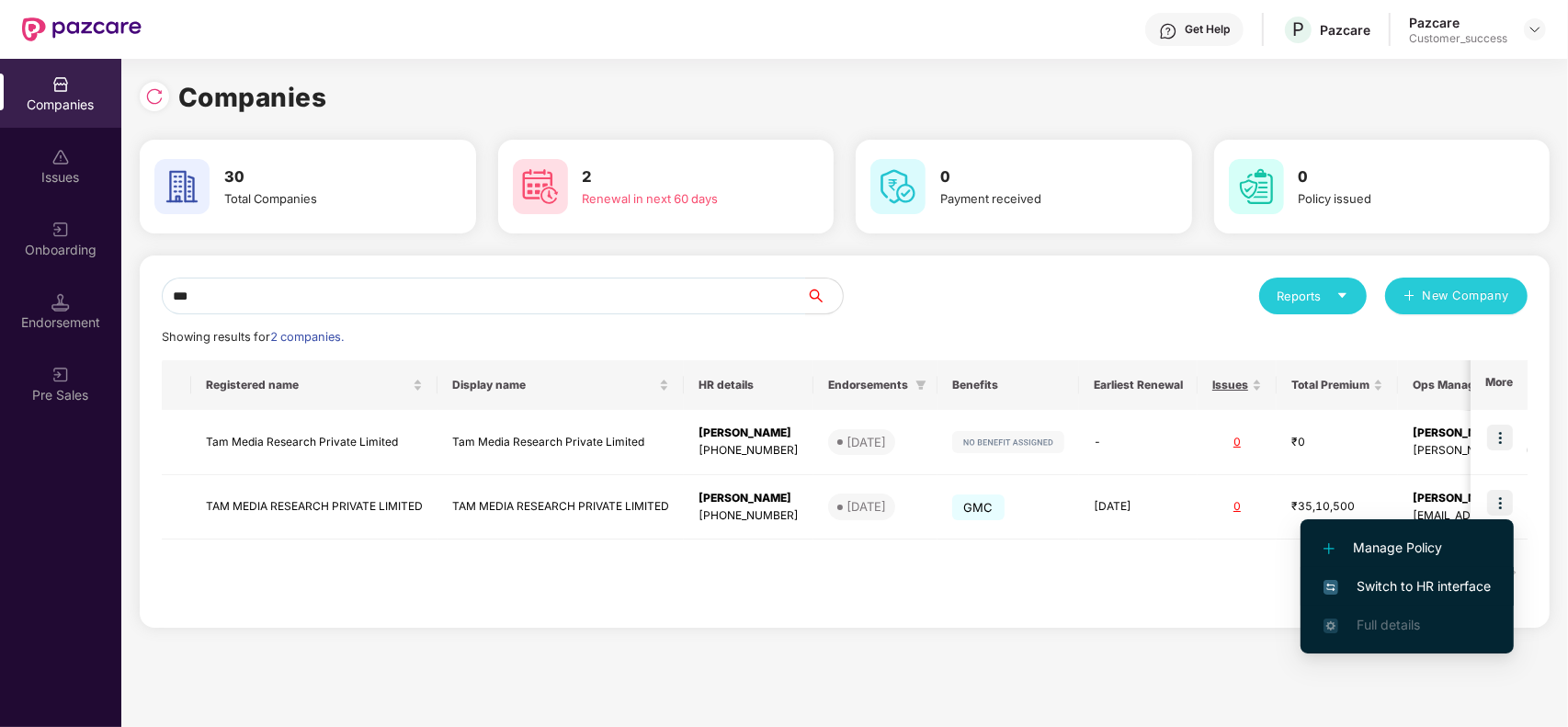
click at [1362, 595] on span "Switch to HR interface" at bounding box center [1406, 587] width 167 height 20
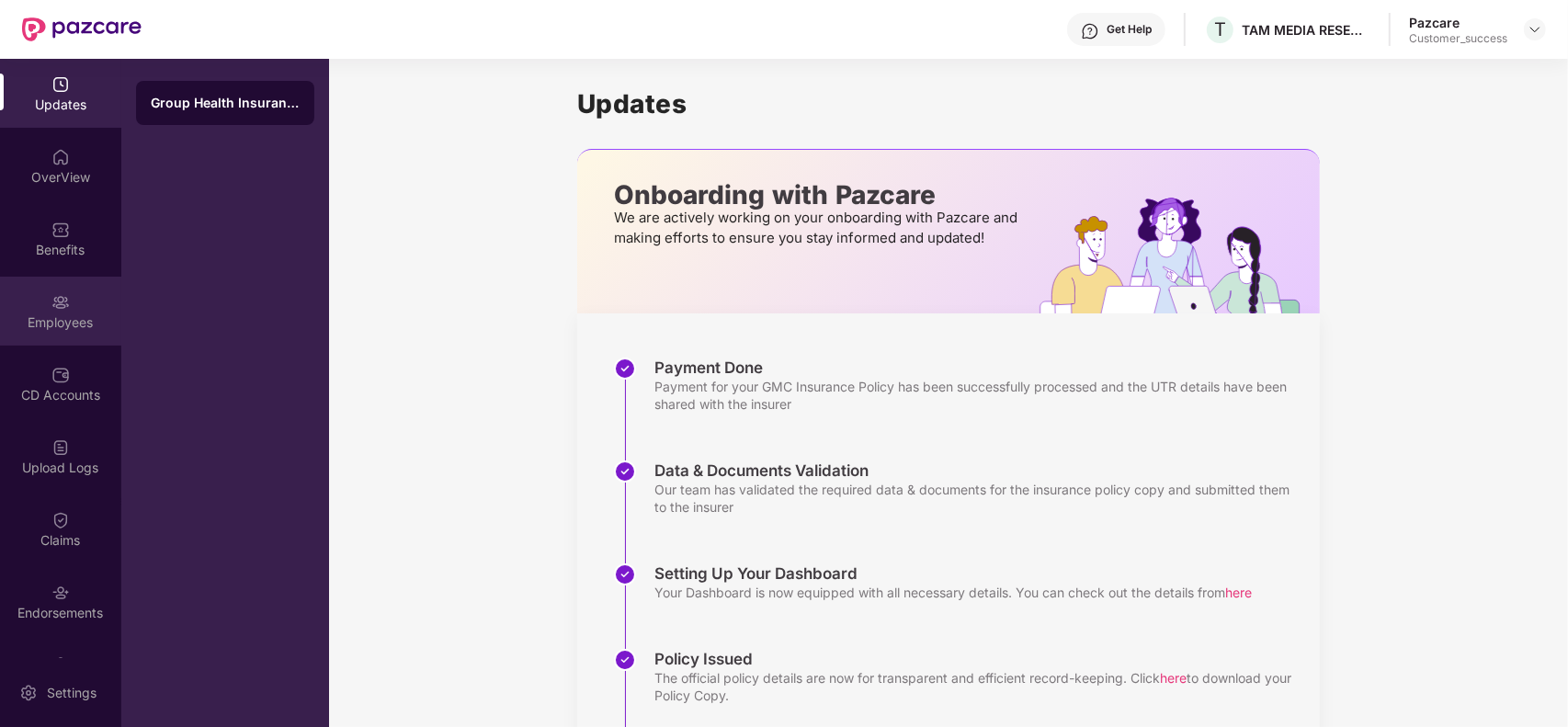
click at [70, 316] on div "Employees" at bounding box center [60, 323] width 122 height 19
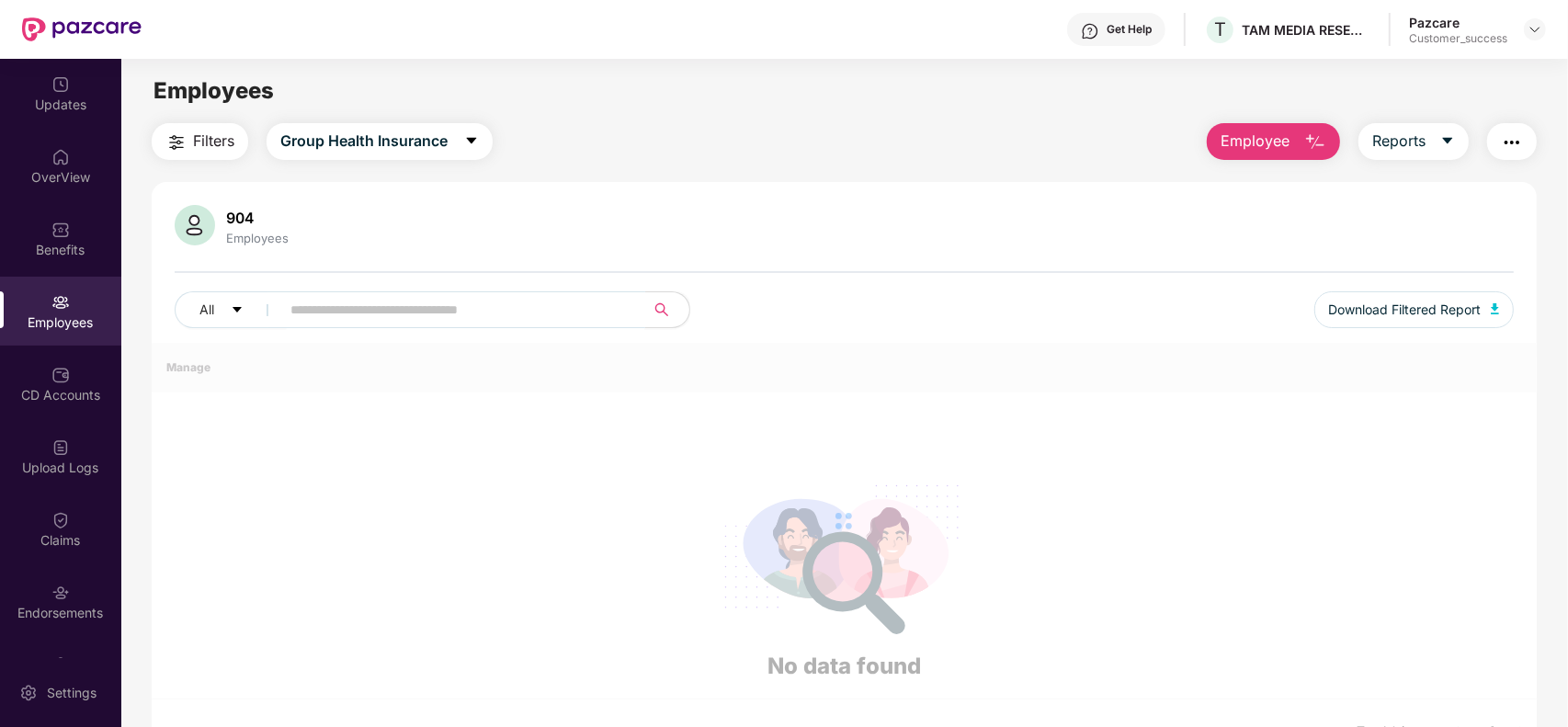
click at [447, 314] on input "text" at bounding box center [455, 310] width 330 height 28
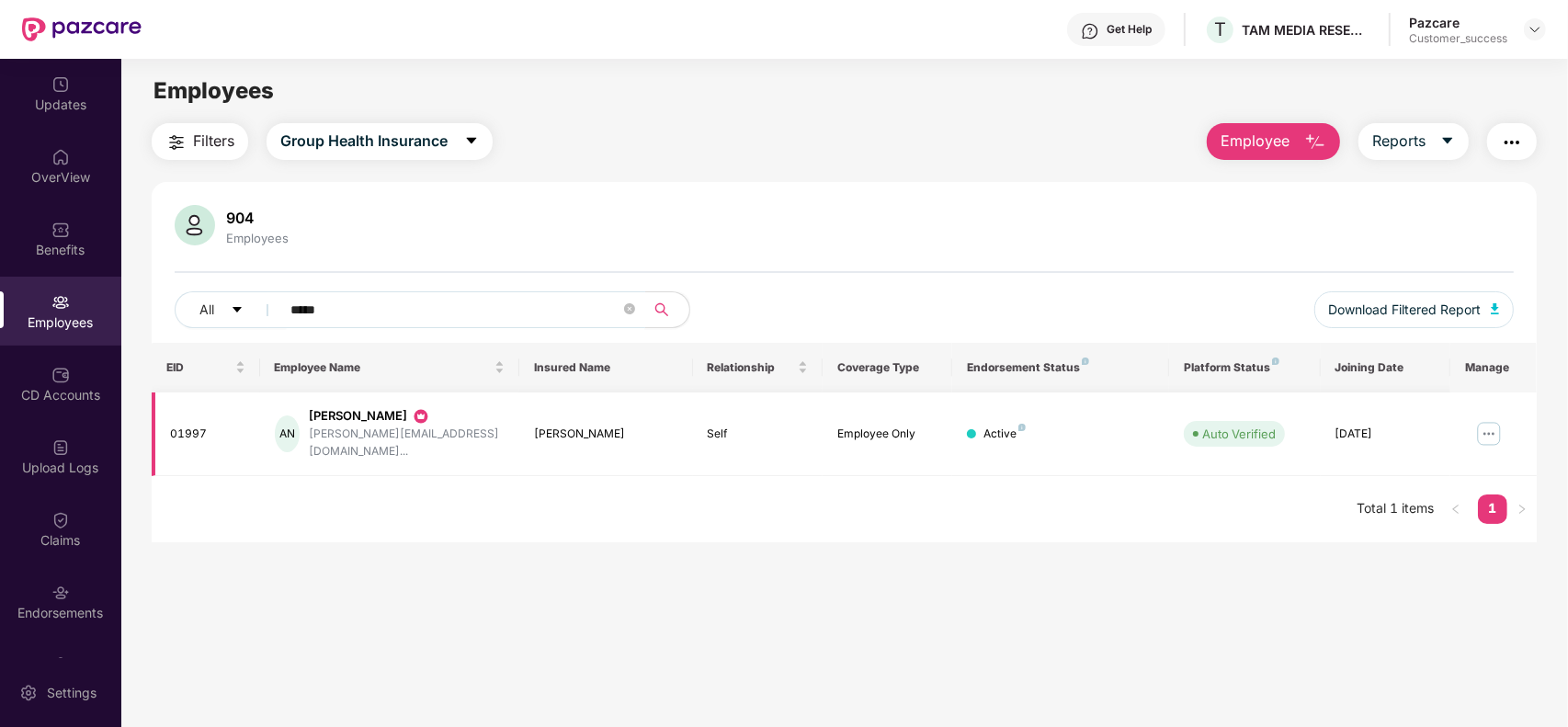
type input "*****"
click at [1484, 422] on img at bounding box center [1489, 434] width 30 height 30
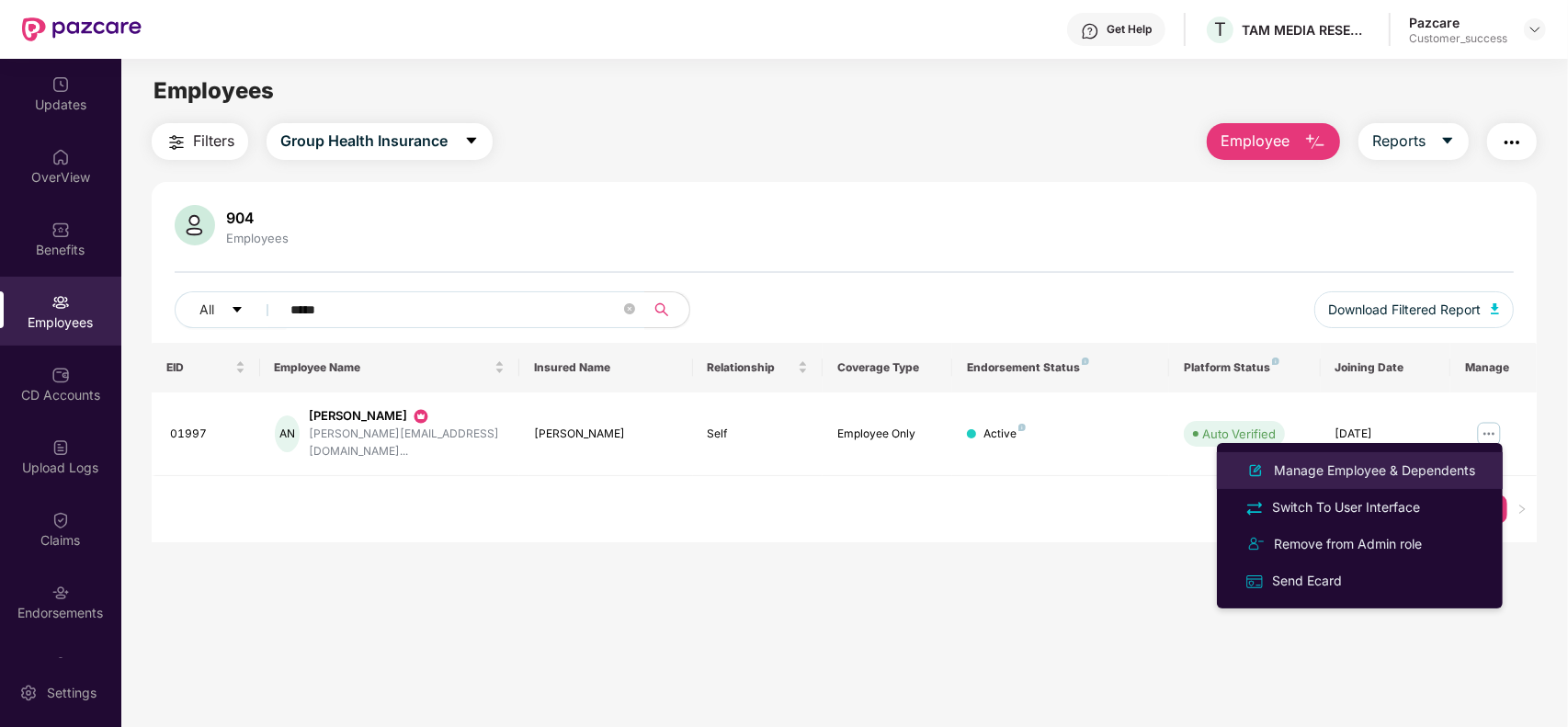
click at [1313, 481] on div "Manage Employee & Dependents" at bounding box center [1359, 471] width 238 height 22
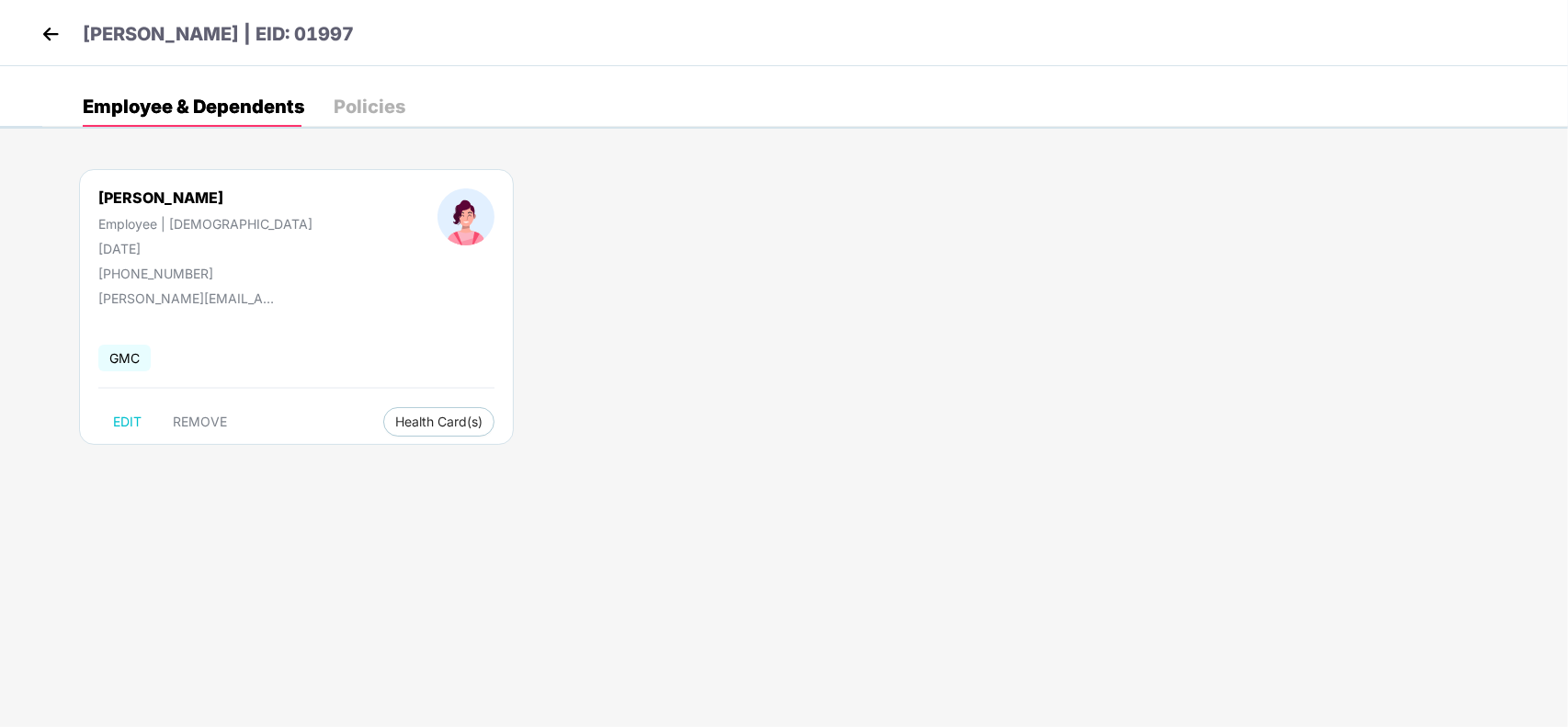
click at [51, 40] on img at bounding box center [51, 34] width 28 height 28
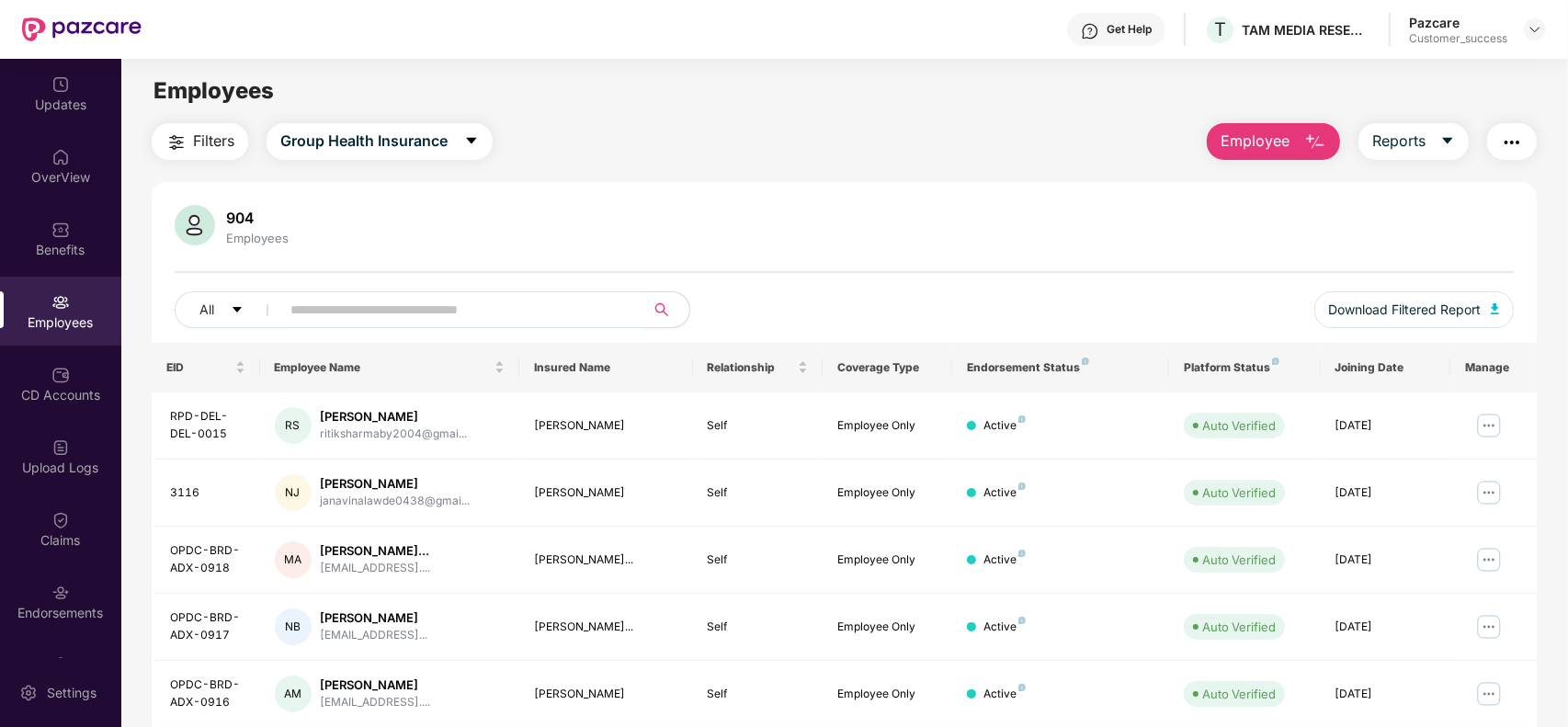
click at [352, 302] on input "text" at bounding box center [455, 310] width 330 height 28
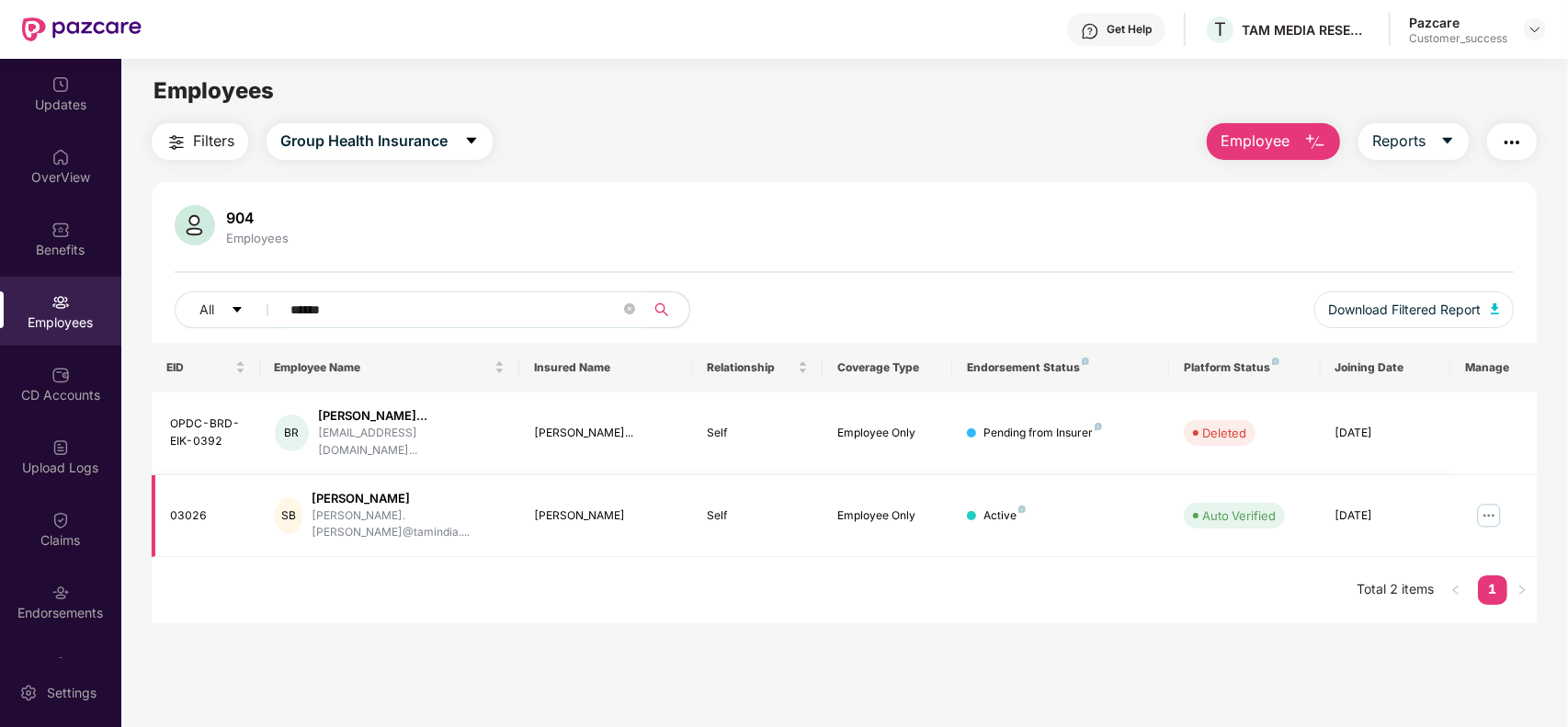
type input "******"
click at [1482, 501] on img at bounding box center [1489, 516] width 30 height 30
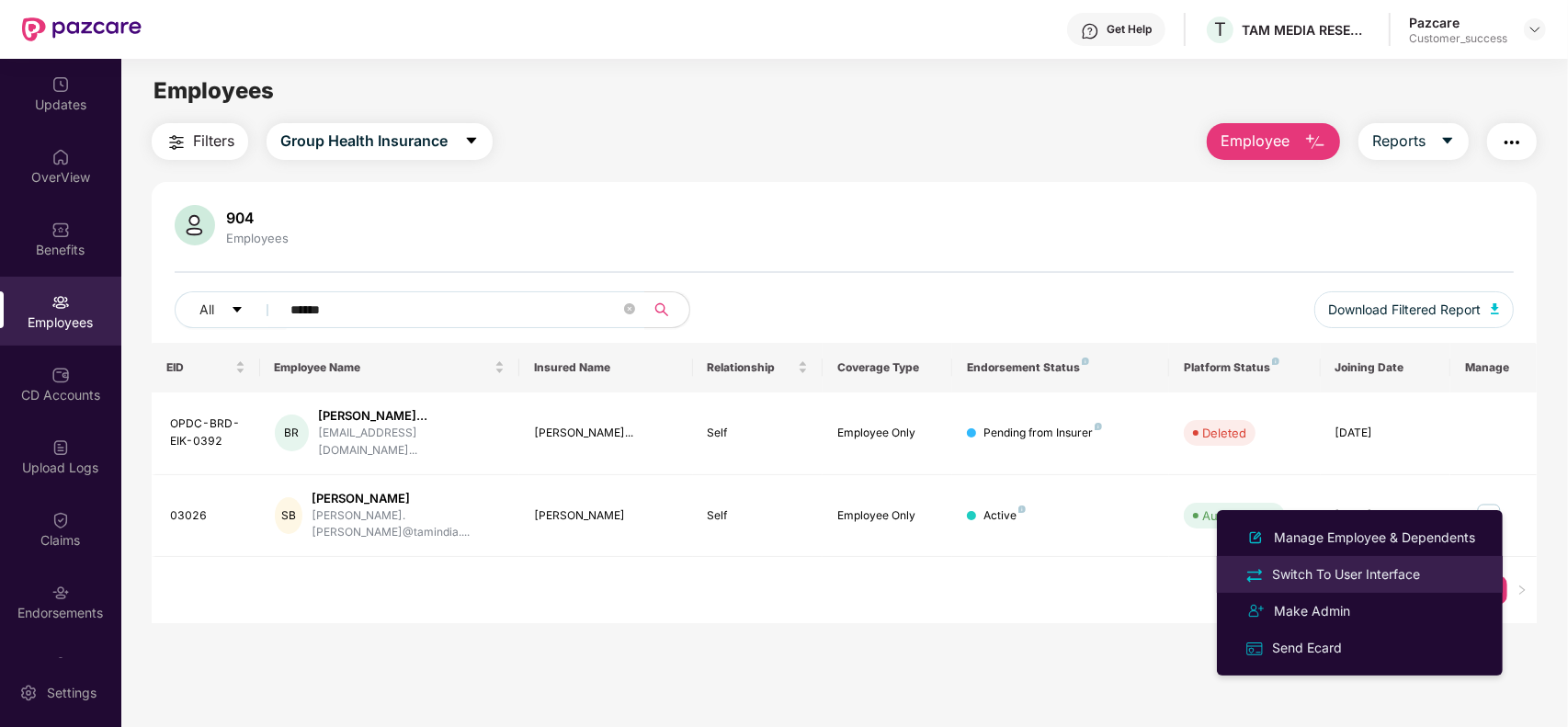
click at [1341, 567] on div "Switch To User Interface" at bounding box center [1345, 575] width 155 height 20
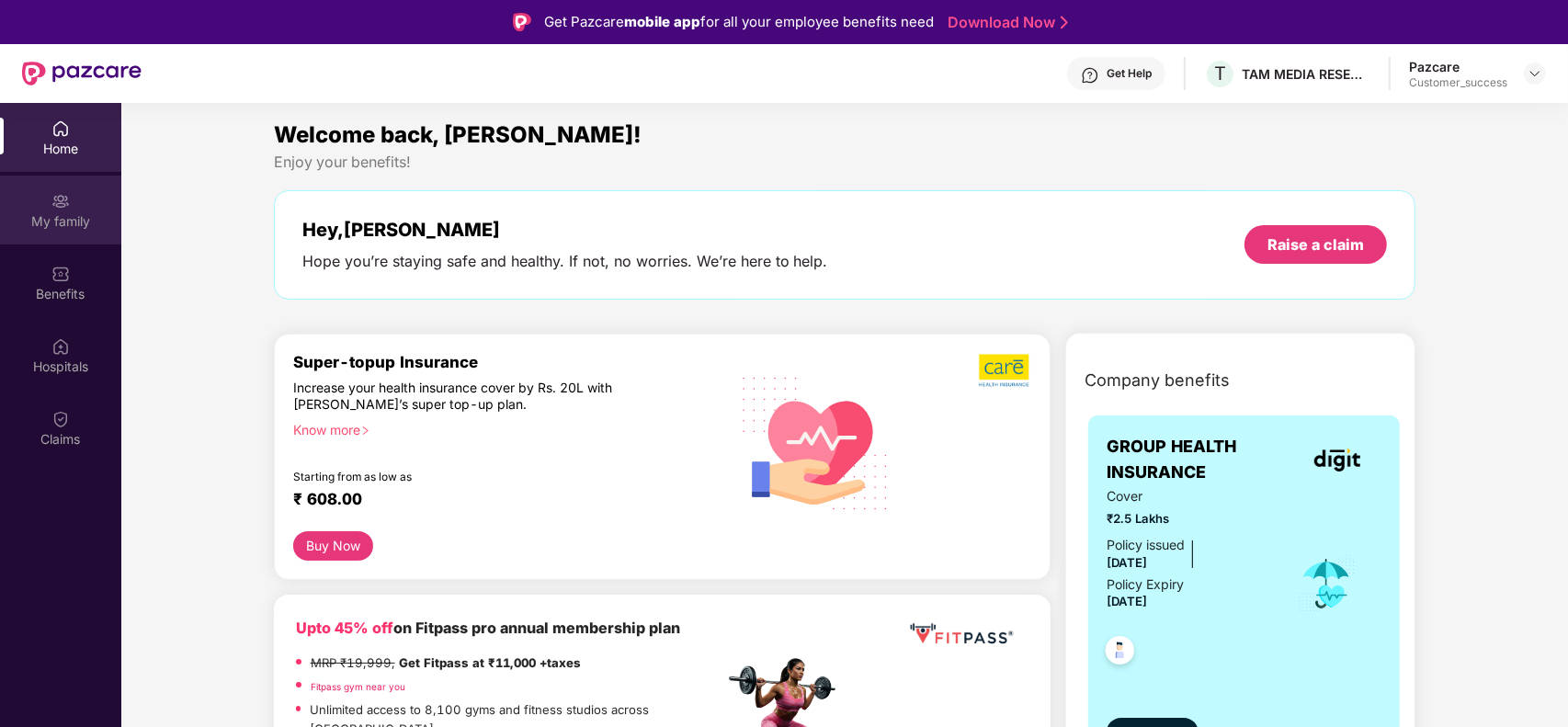
click at [75, 221] on div "My family" at bounding box center [60, 222] width 122 height 19
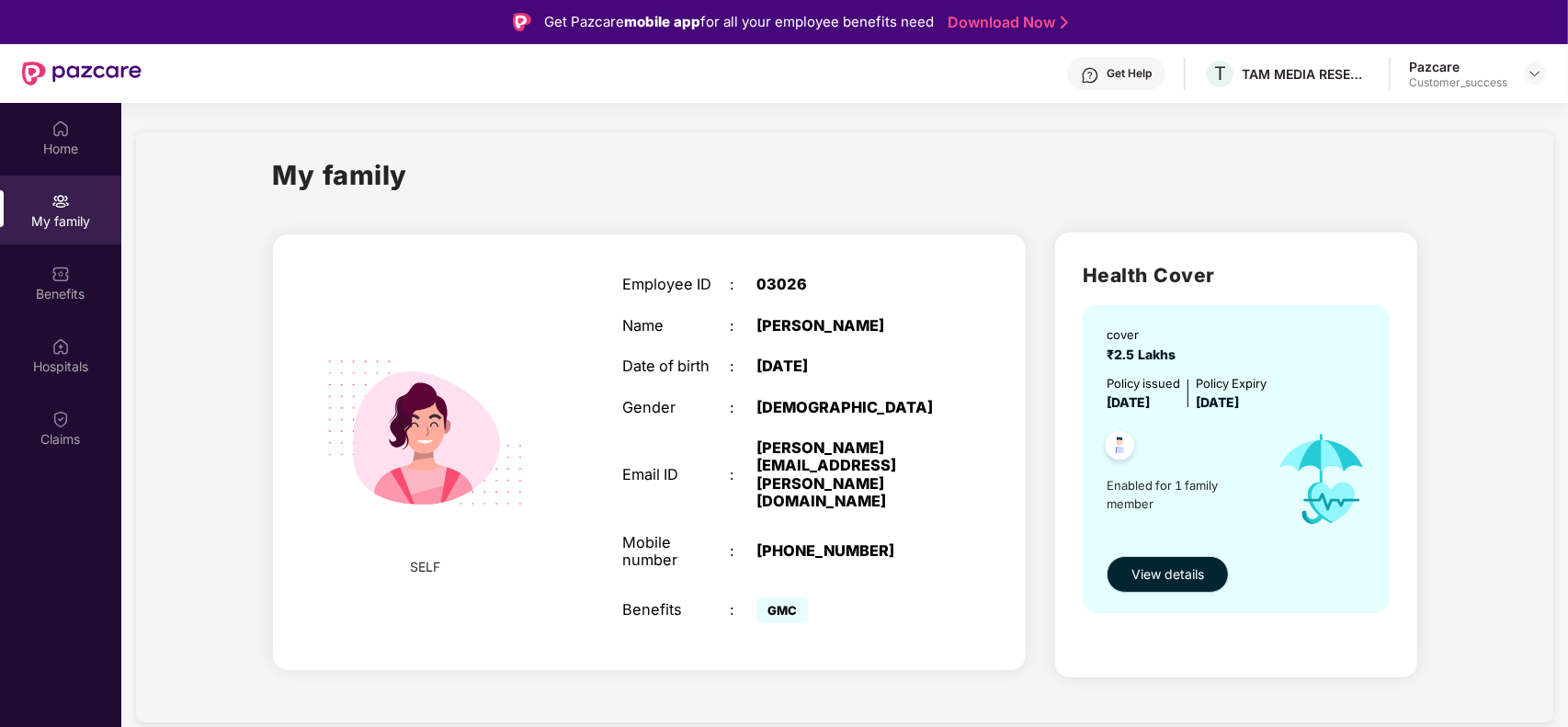
click at [1183, 567] on span "View details" at bounding box center [1168, 575] width 72 height 20
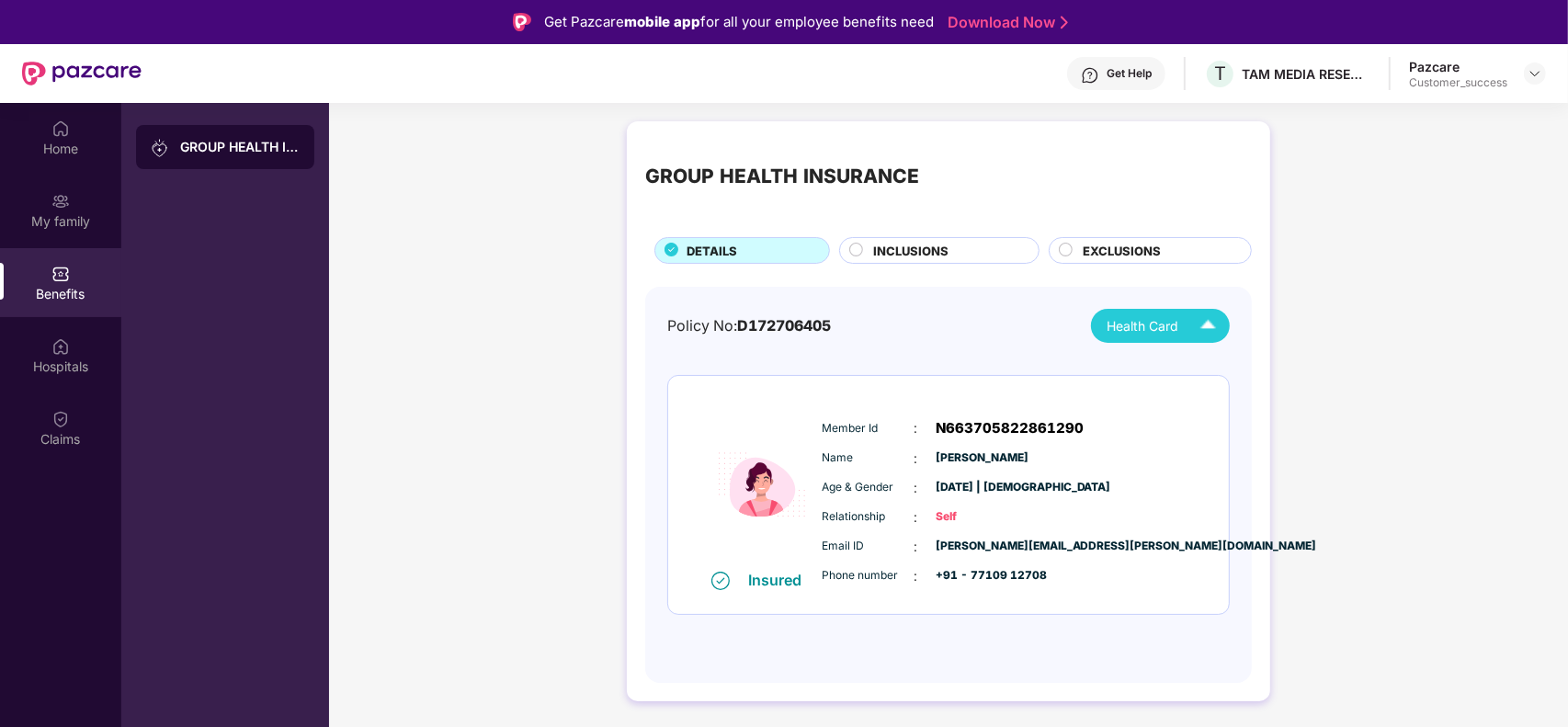
click at [1148, 329] on span "Health Card" at bounding box center [1142, 327] width 71 height 20
click at [1148, 377] on div "Sonali Bucha" at bounding box center [1161, 368] width 120 height 20
